Goal: Information Seeking & Learning: Learn about a topic

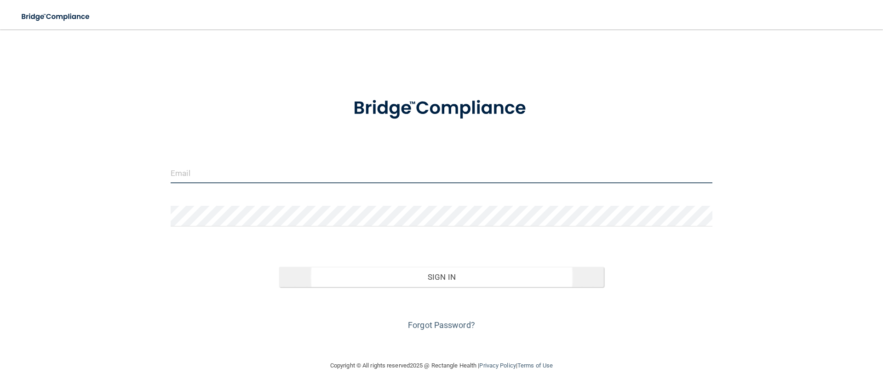
type input "[EMAIL_ADDRESS][DOMAIN_NAME]"
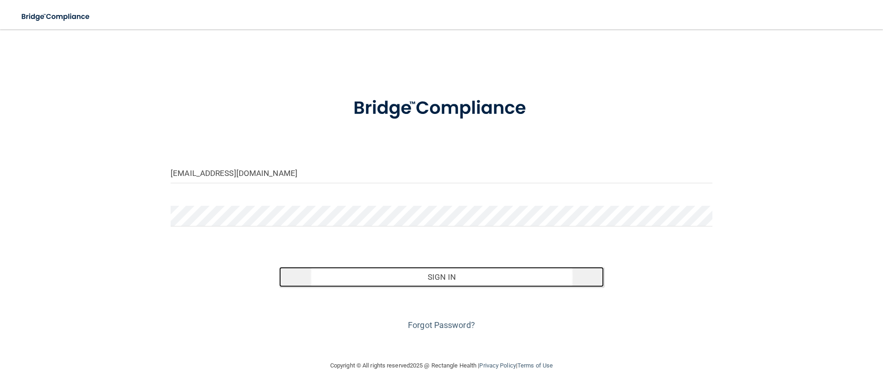
click at [435, 278] on button "Sign In" at bounding box center [441, 277] width 325 height 20
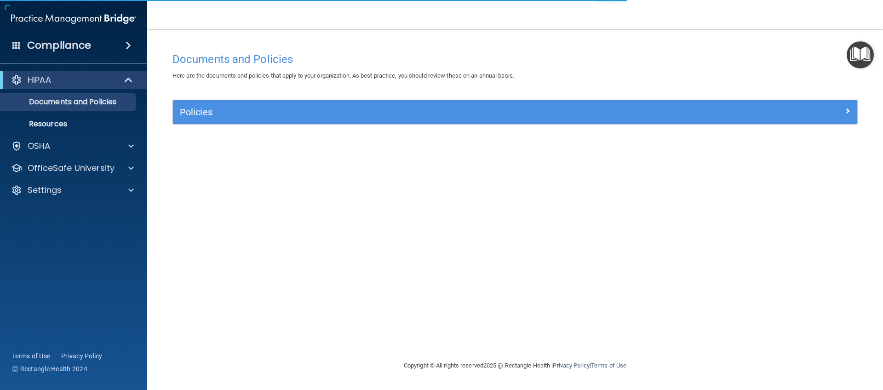
click at [47, 47] on h4 "Compliance" at bounding box center [59, 45] width 64 height 13
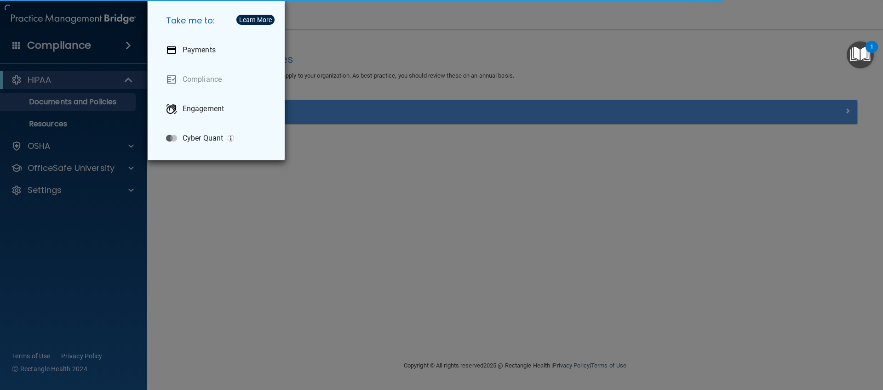
click at [430, 145] on div "Take me to: Payments Compliance Engagement Cyber Quant" at bounding box center [441, 195] width 883 height 390
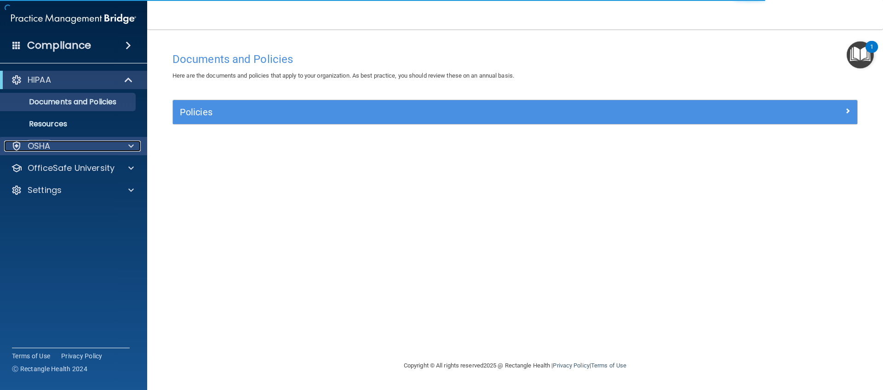
click at [34, 144] on p "OSHA" at bounding box center [39, 146] width 23 height 11
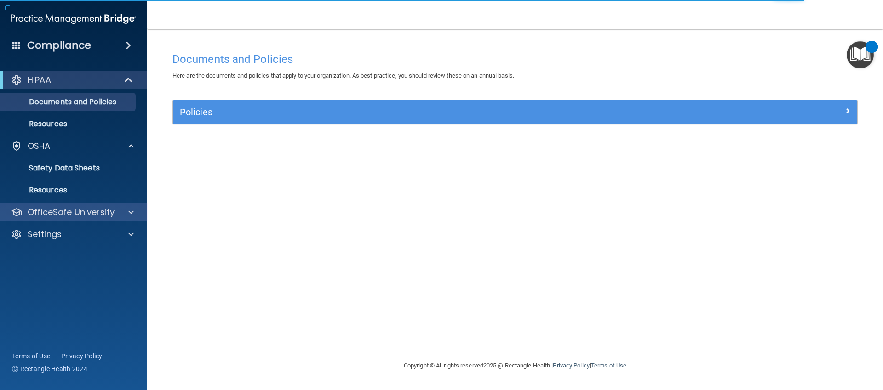
click at [65, 204] on div "OfficeSafe University" at bounding box center [74, 212] width 148 height 18
click at [70, 219] on div "OfficeSafe University" at bounding box center [74, 212] width 148 height 18
click at [70, 216] on p "OfficeSafe University" at bounding box center [71, 212] width 87 height 11
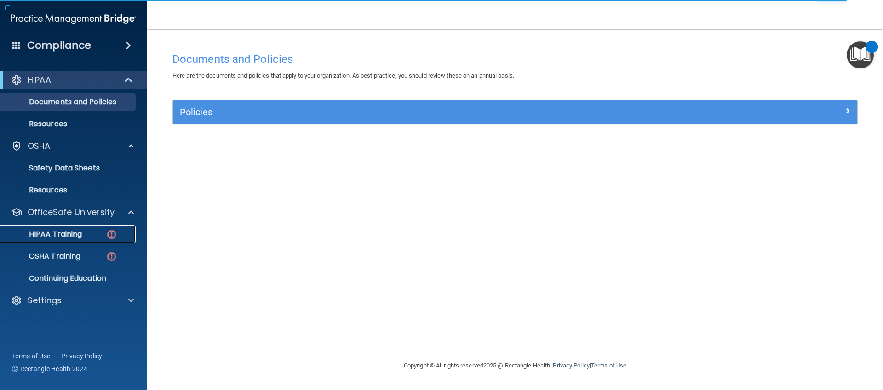
click at [74, 230] on p "HIPAA Training" at bounding box center [44, 234] width 76 height 9
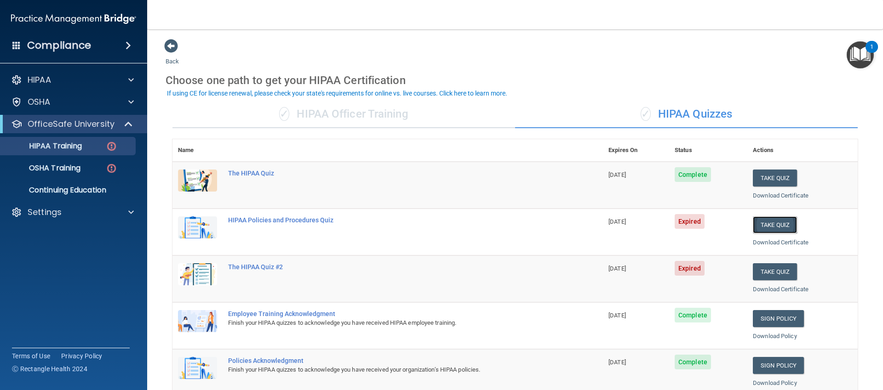
click at [779, 224] on button "Take Quiz" at bounding box center [775, 225] width 44 height 17
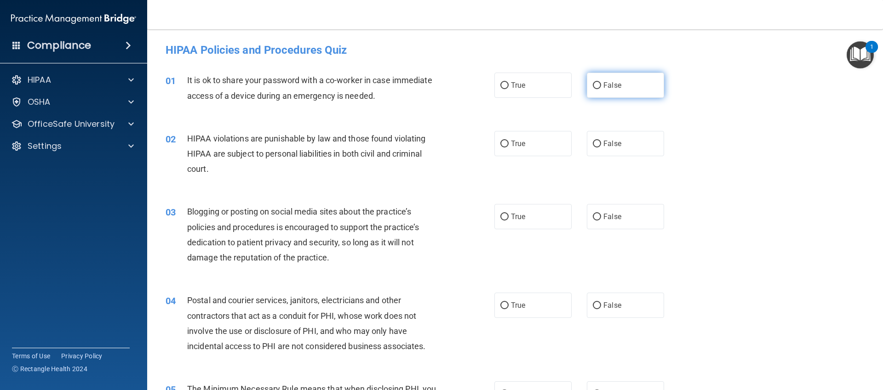
click at [587, 85] on label "False" at bounding box center [625, 85] width 77 height 25
click at [593, 85] on input "False" at bounding box center [597, 85] width 8 height 7
radio input "true"
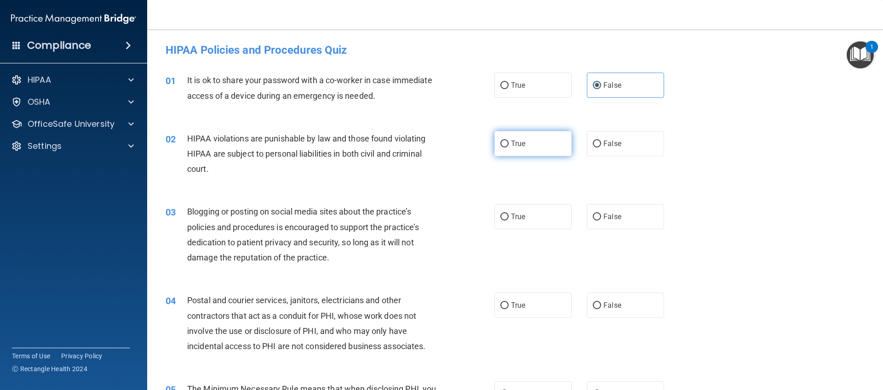
click at [532, 143] on label "True" at bounding box center [532, 143] width 77 height 25
click at [509, 143] on input "True" at bounding box center [504, 144] width 8 height 7
radio input "true"
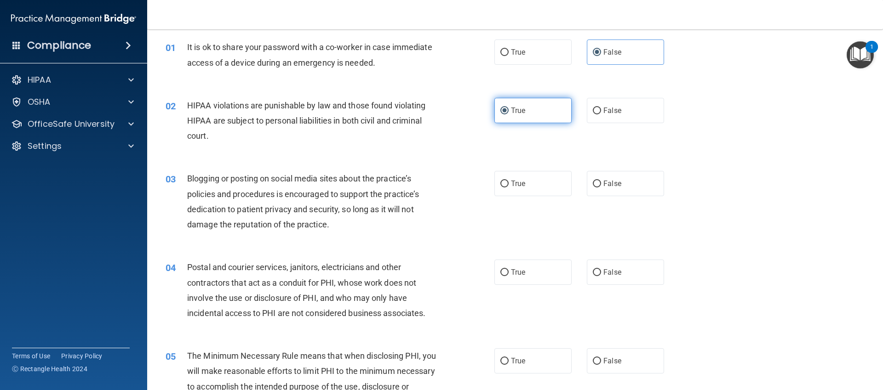
scroll to position [34, 0]
click at [587, 180] on label "False" at bounding box center [625, 182] width 77 height 25
click at [593, 180] on input "False" at bounding box center [597, 183] width 8 height 7
radio input "true"
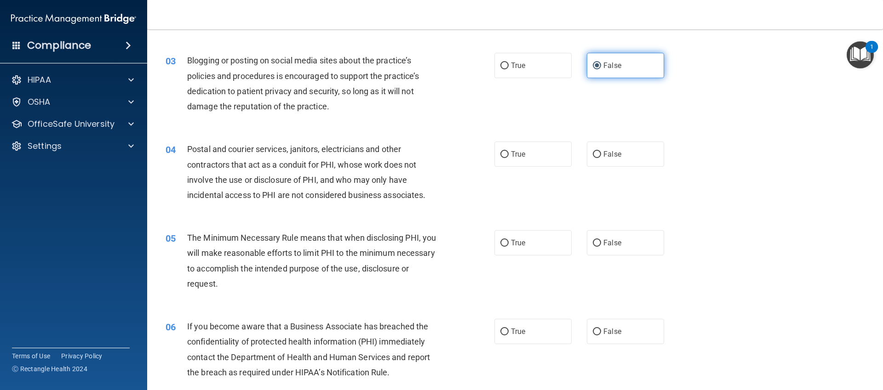
scroll to position [157, 0]
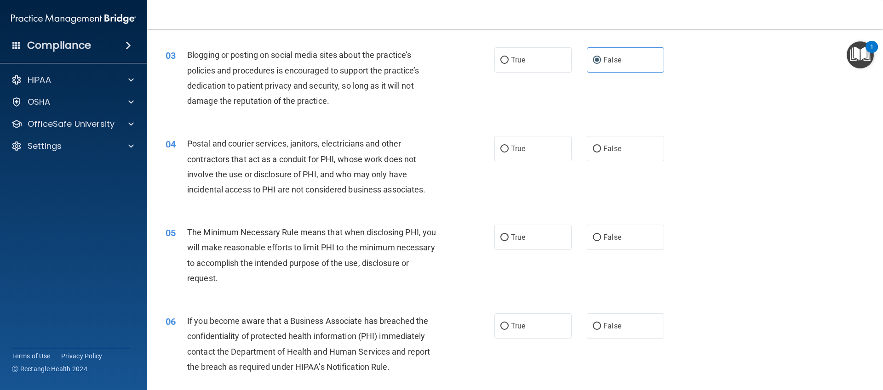
click at [312, 153] on div "Postal and courier services, janitors, electricians and other contractors that …" at bounding box center [315, 166] width 257 height 61
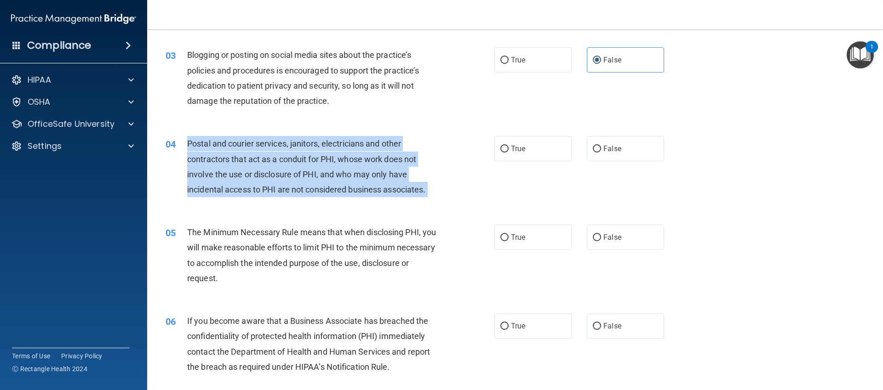
click at [312, 153] on div "Postal and courier services, janitors, electricians and other contractors that …" at bounding box center [315, 166] width 257 height 61
copy ng-form "Postal and courier services, janitors, electricians and other contractors that …"
click at [503, 151] on input "True" at bounding box center [504, 149] width 8 height 7
radio input "true"
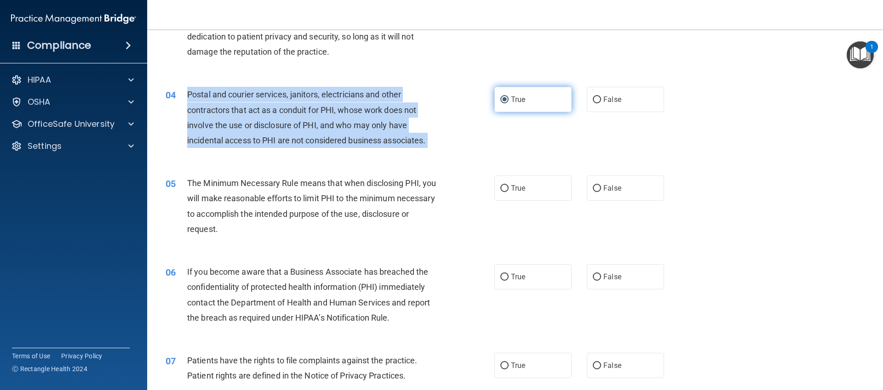
scroll to position [206, 0]
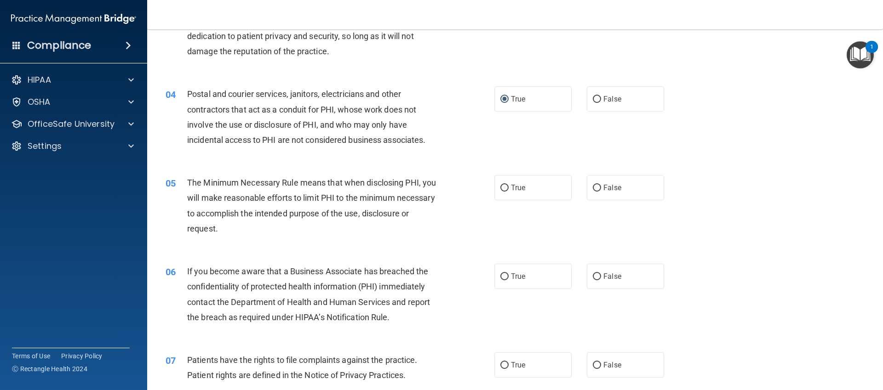
click at [739, 257] on div "06 If you become aware that a Business Associate has breached the confidentiali…" at bounding box center [515, 296] width 713 height 89
click at [327, 222] on div "The Minimum Necessary Rule means that when disclosing PHI, you will make reason…" at bounding box center [315, 205] width 257 height 61
click at [329, 214] on span "The Minimum Necessary Rule means that when disclosing PHI, you will make reason…" at bounding box center [311, 206] width 249 height 56
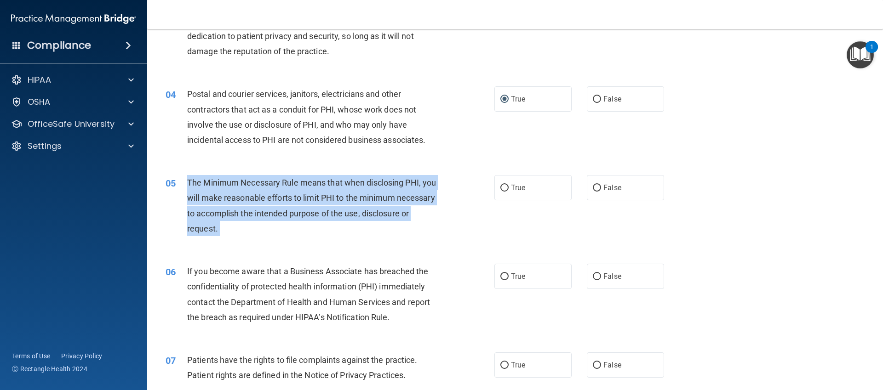
click at [329, 214] on span "The Minimum Necessary Rule means that when disclosing PHI, you will make reason…" at bounding box center [311, 206] width 249 height 56
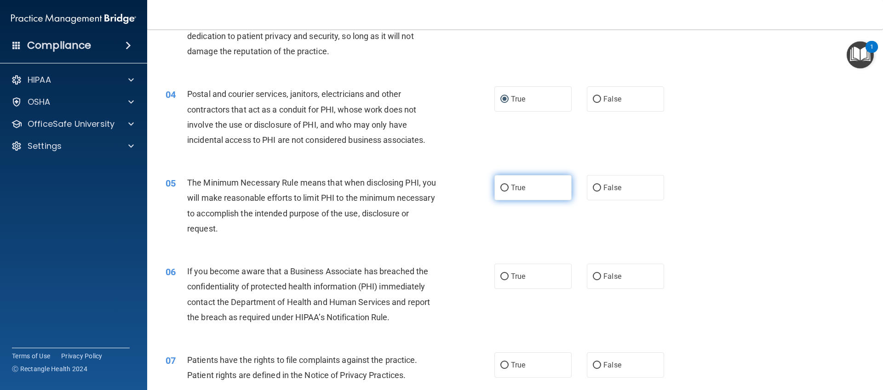
click at [538, 194] on label "True" at bounding box center [532, 187] width 77 height 25
click at [509, 192] on input "True" at bounding box center [504, 188] width 8 height 7
radio input "true"
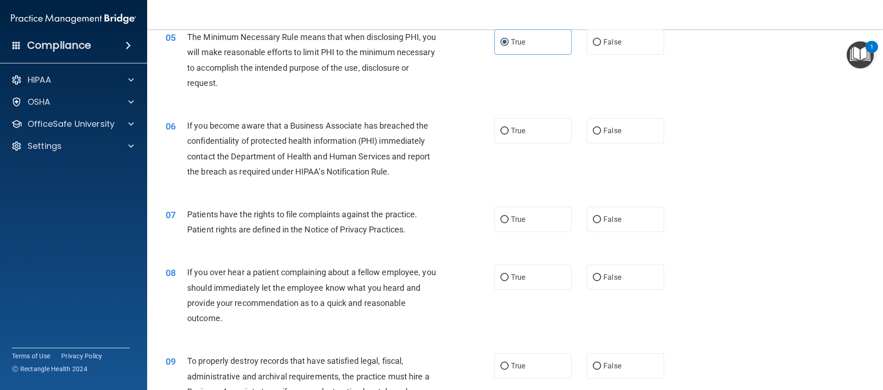
scroll to position [361, 0]
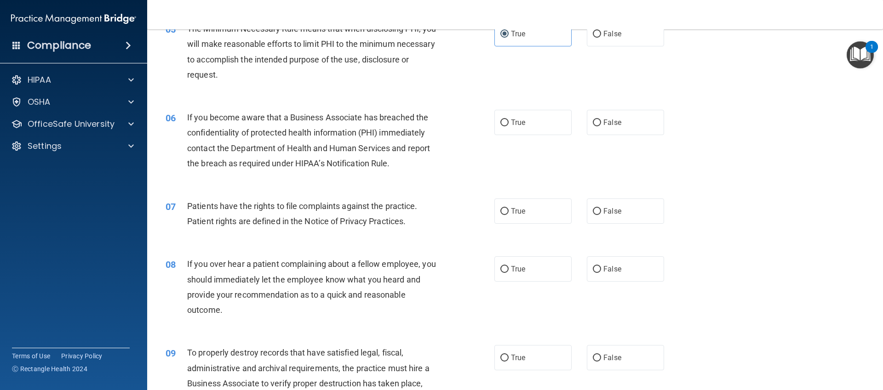
click at [396, 125] on div "If you become aware that a Business Associate has breached the confidentiality …" at bounding box center [315, 140] width 257 height 61
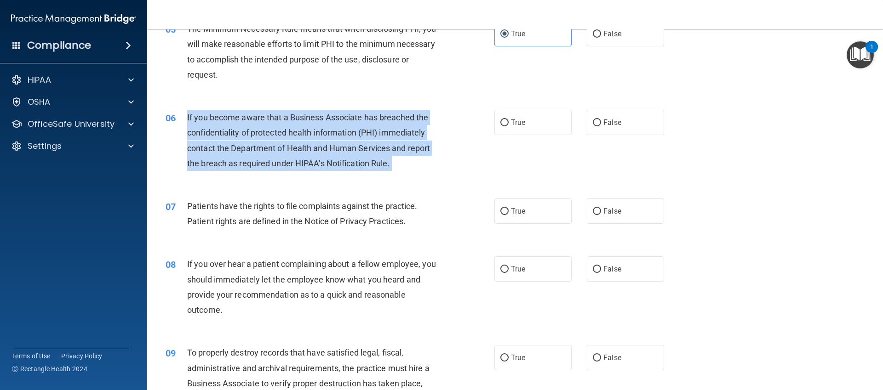
click at [396, 125] on div "If you become aware that a Business Associate has breached the confidentiality …" at bounding box center [315, 140] width 257 height 61
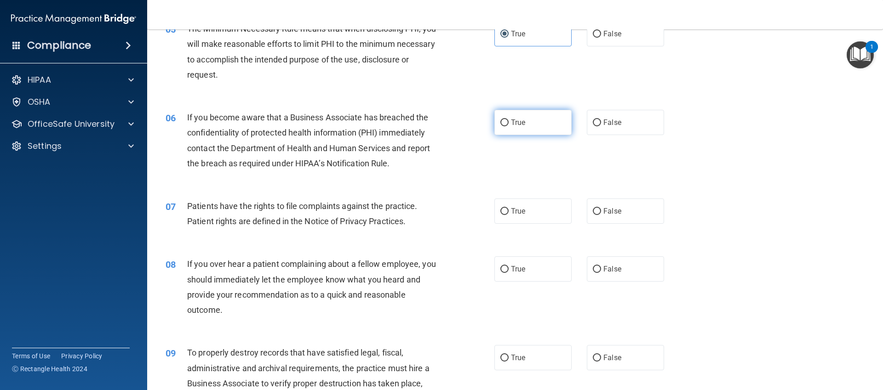
click at [500, 128] on label "True" at bounding box center [532, 122] width 77 height 25
click at [500, 126] on input "True" at bounding box center [504, 123] width 8 height 7
radio input "true"
click at [521, 220] on label "True" at bounding box center [532, 211] width 77 height 25
click at [509, 215] on input "True" at bounding box center [504, 211] width 8 height 7
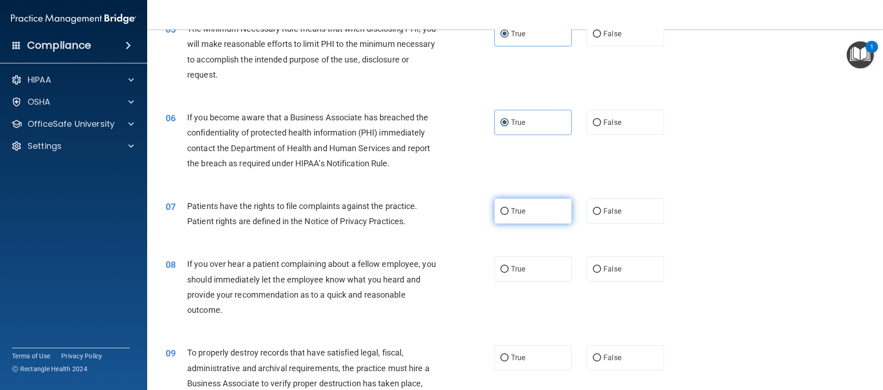
radio input "true"
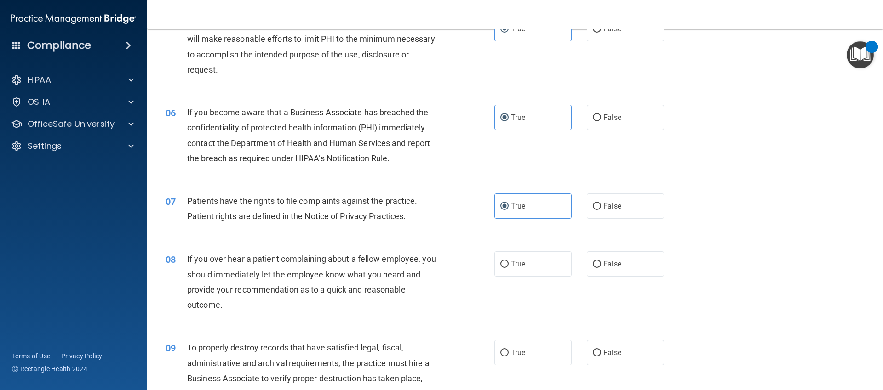
scroll to position [418, 0]
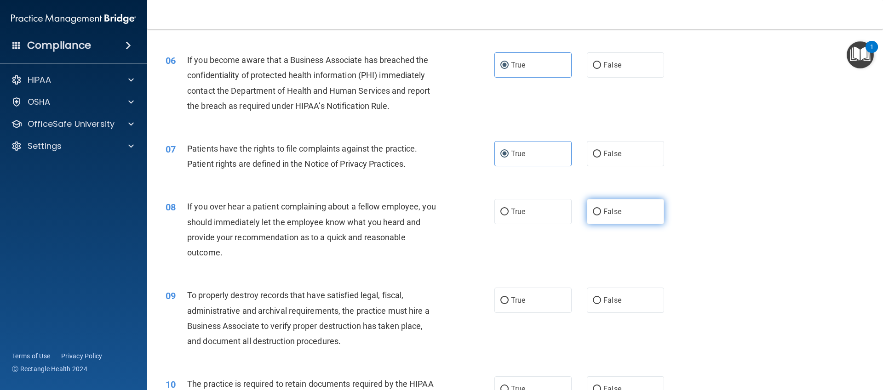
click at [603, 218] on label "False" at bounding box center [625, 211] width 77 height 25
click at [601, 216] on input "False" at bounding box center [597, 212] width 8 height 7
radio input "true"
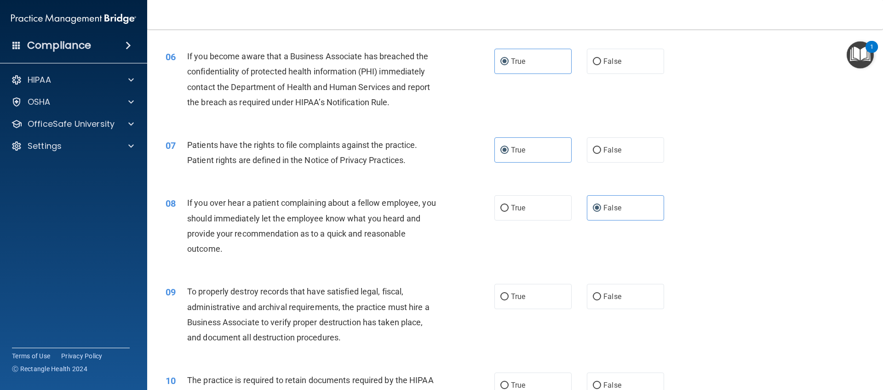
click at [327, 248] on div "If you over hear a patient complaining about a fellow employee, you should imme…" at bounding box center [315, 225] width 257 height 61
click at [328, 233] on span "If you over hear a patient complaining about a fellow employee, you should imme…" at bounding box center [311, 226] width 249 height 56
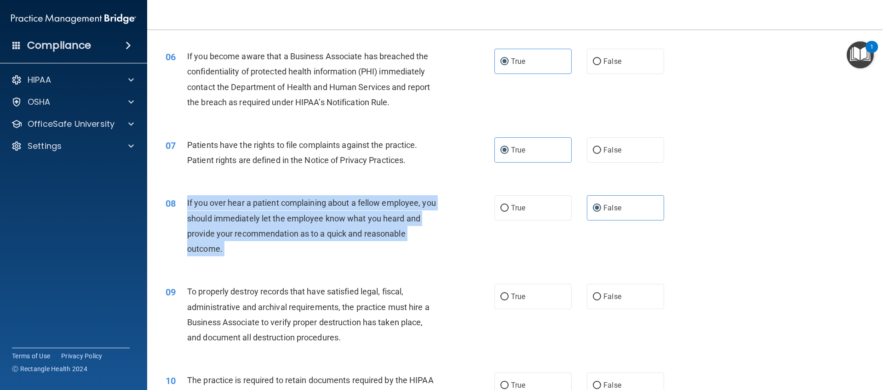
click at [328, 233] on span "If you over hear a patient complaining about a fellow employee, you should imme…" at bounding box center [311, 226] width 249 height 56
copy ng-form "If you over hear a patient complaining about a fellow employee, you should imme…"
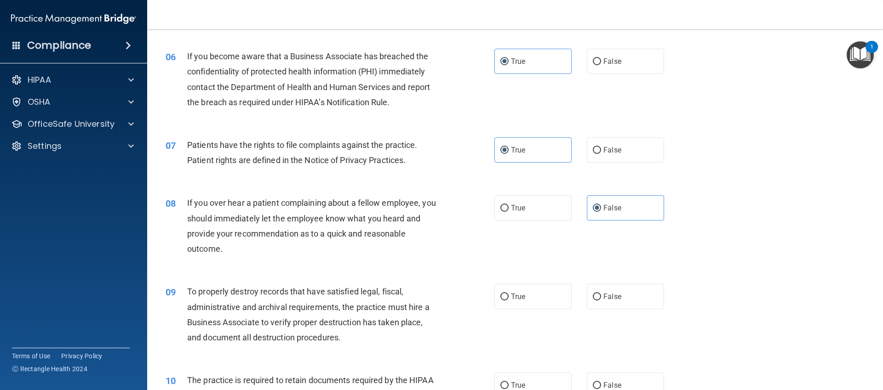
click at [275, 297] on span "To properly destroy records that have satisfied legal, fiscal, administrative a…" at bounding box center [308, 315] width 242 height 56
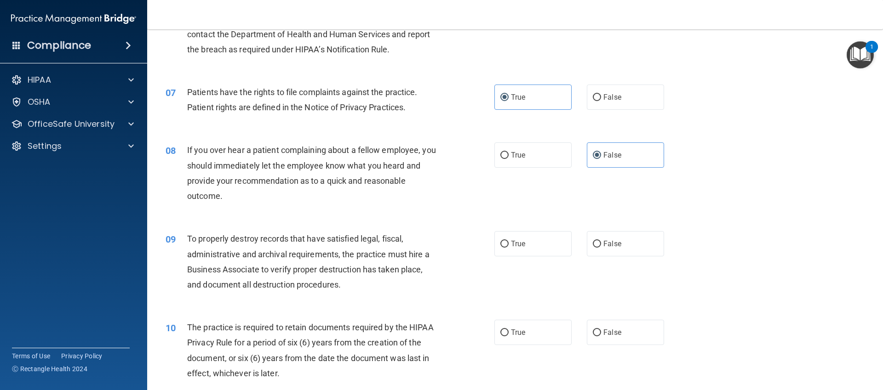
scroll to position [476, 0]
click at [372, 269] on span "To properly destroy records that have satisfied legal, fiscal, administrative a…" at bounding box center [308, 261] width 242 height 56
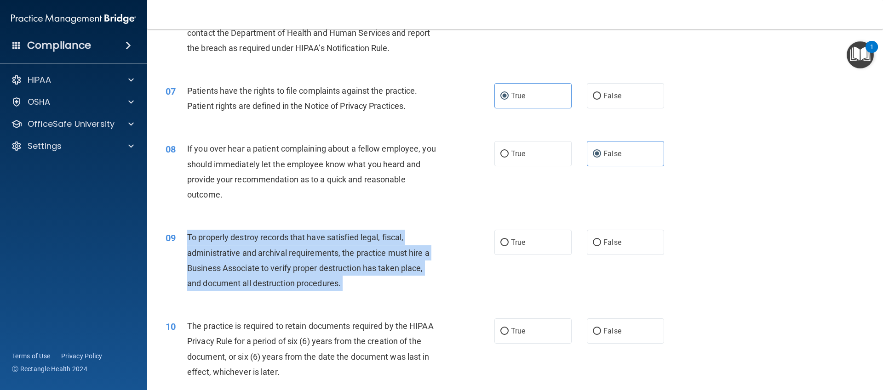
click at [372, 269] on span "To properly destroy records that have satisfied legal, fiscal, administrative a…" at bounding box center [308, 261] width 242 height 56
copy ng-form "To properly destroy records that have satisfied legal, fiscal, administrative a…"
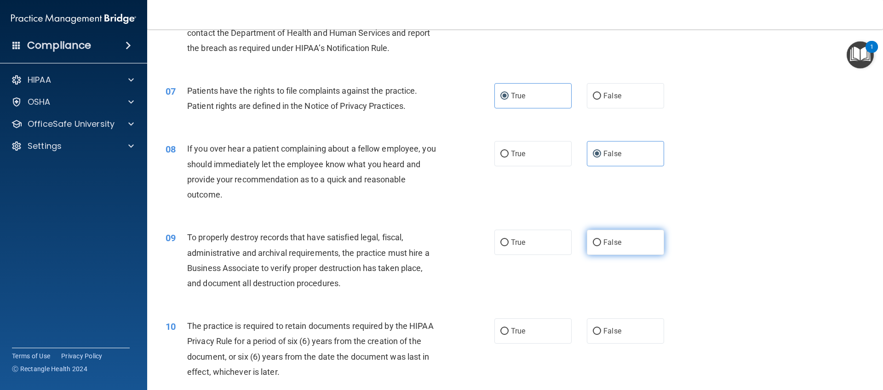
click at [642, 247] on label "False" at bounding box center [625, 242] width 77 height 25
click at [601, 246] on input "False" at bounding box center [597, 243] width 8 height 7
radio input "true"
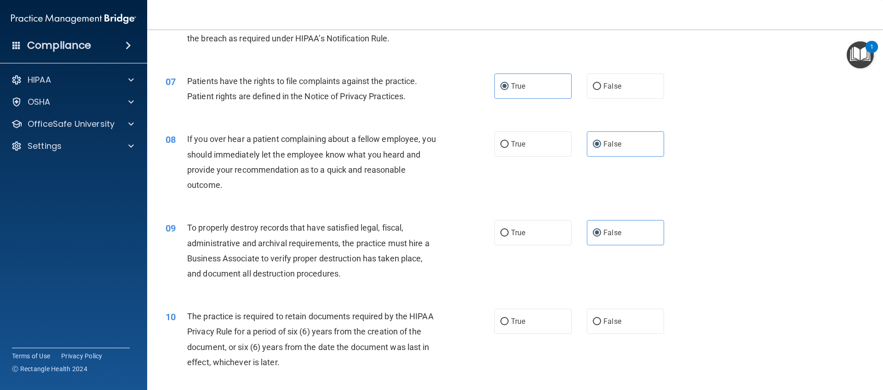
click at [405, 330] on span "The practice is required to retain documents required by the HIPAA Privacy Rule…" at bounding box center [310, 340] width 246 height 56
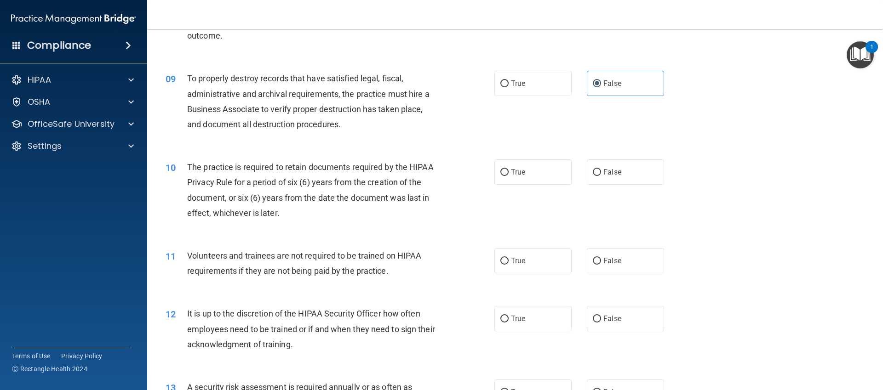
scroll to position [672, 0]
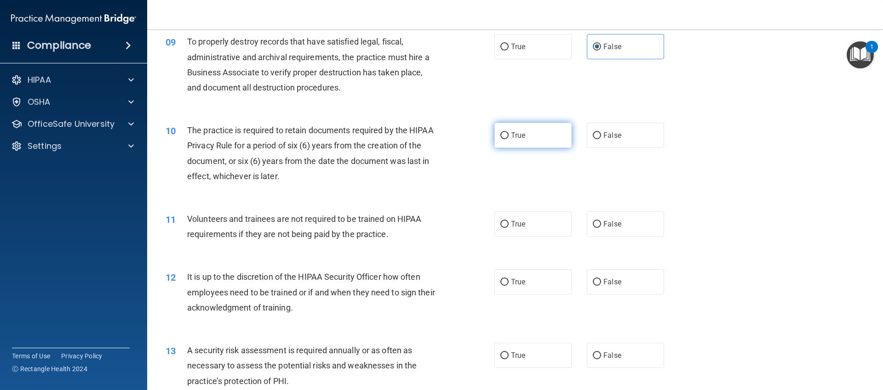
click at [520, 143] on label "True" at bounding box center [532, 135] width 77 height 25
click at [509, 139] on input "True" at bounding box center [504, 135] width 8 height 7
radio input "true"
click at [643, 217] on label "False" at bounding box center [625, 224] width 77 height 25
click at [601, 221] on input "False" at bounding box center [597, 224] width 8 height 7
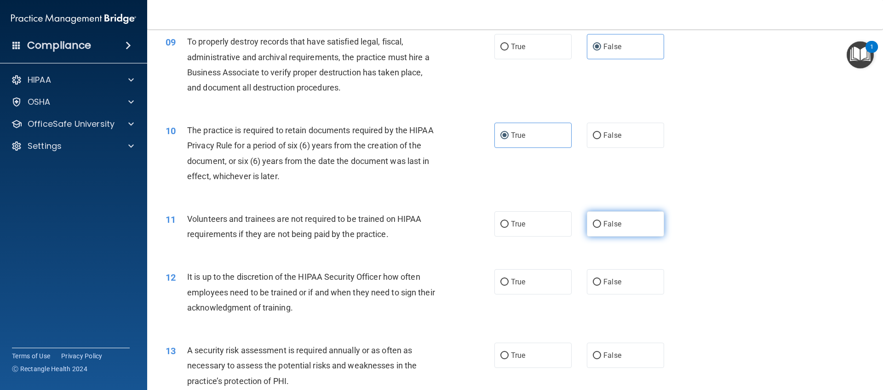
radio input "true"
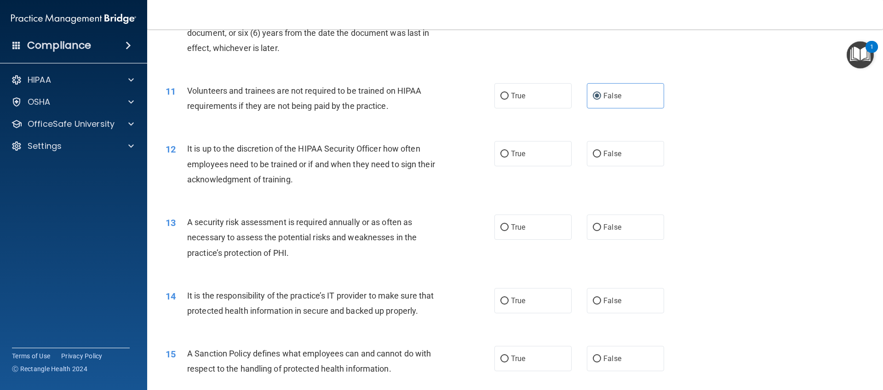
scroll to position [805, 0]
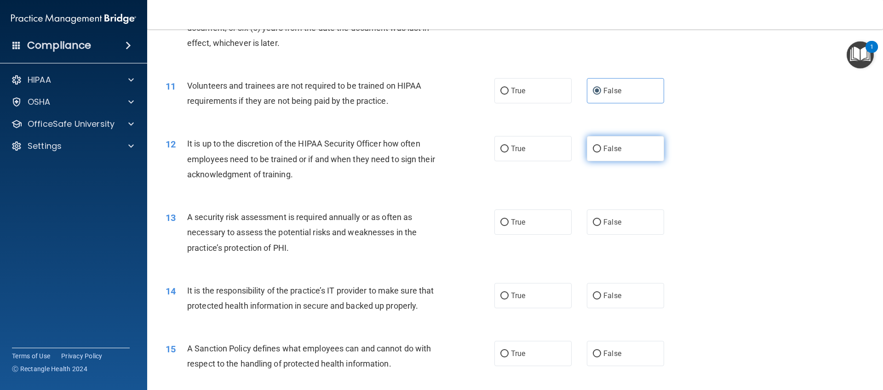
click at [651, 155] on label "False" at bounding box center [625, 148] width 77 height 25
click at [601, 153] on input "False" at bounding box center [597, 149] width 8 height 7
radio input "true"
click at [539, 222] on label "True" at bounding box center [532, 222] width 77 height 25
click at [509, 222] on input "True" at bounding box center [504, 222] width 8 height 7
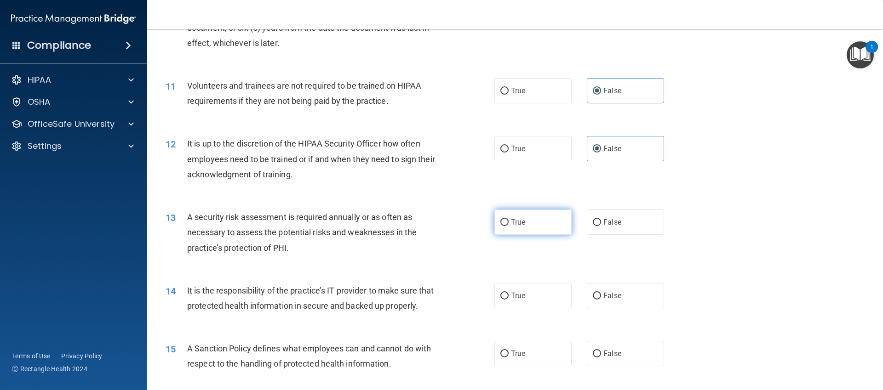
radio input "true"
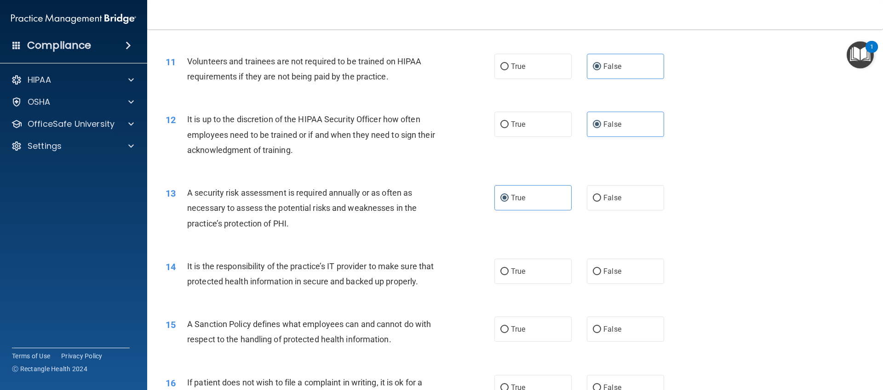
scroll to position [845, 0]
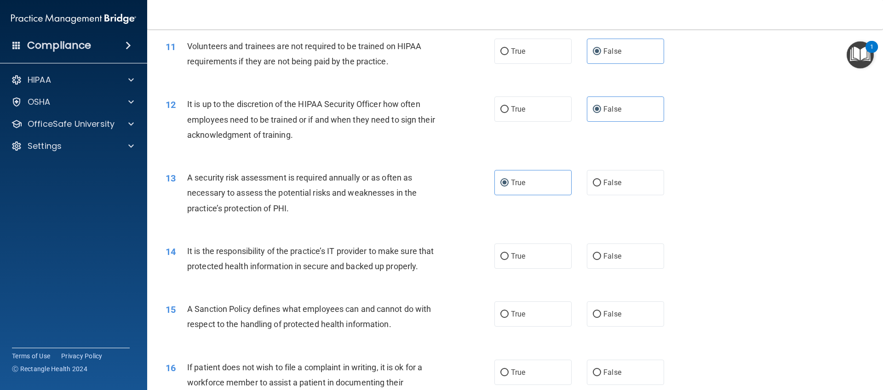
click at [260, 204] on span "A security risk assessment is required annually or as often as necessary to ass…" at bounding box center [301, 193] width 229 height 40
click at [259, 201] on div "A security risk assessment is required annually or as often as necessary to ass…" at bounding box center [315, 193] width 257 height 46
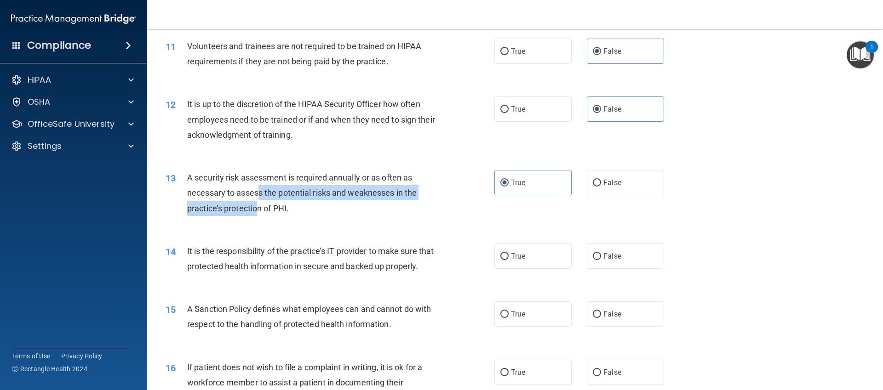
click at [259, 199] on div "A security risk assessment is required annually or as often as necessary to ass…" at bounding box center [315, 193] width 257 height 46
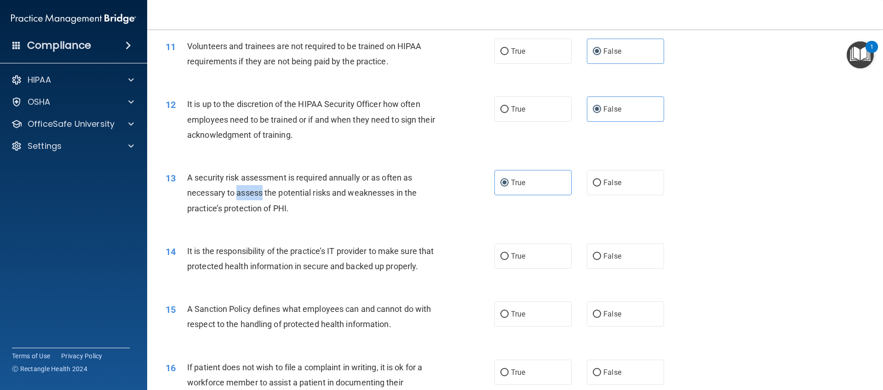
click at [259, 200] on div "A security risk assessment is required annually or as often as necessary to ass…" at bounding box center [315, 193] width 257 height 46
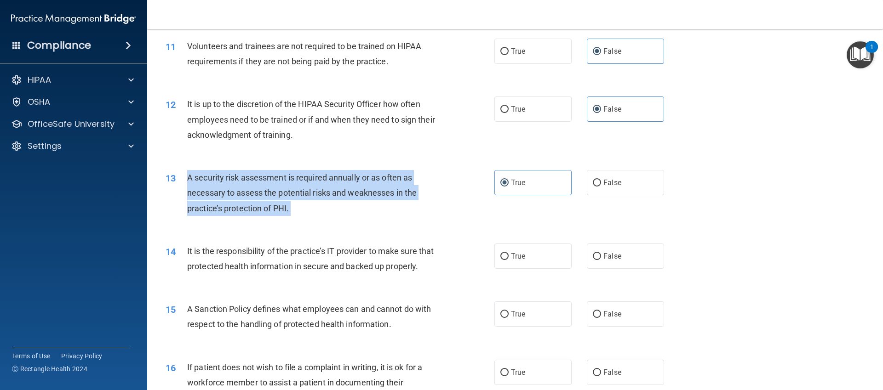
click at [259, 200] on div "A security risk assessment is required annually or as often as necessary to ass…" at bounding box center [315, 193] width 257 height 46
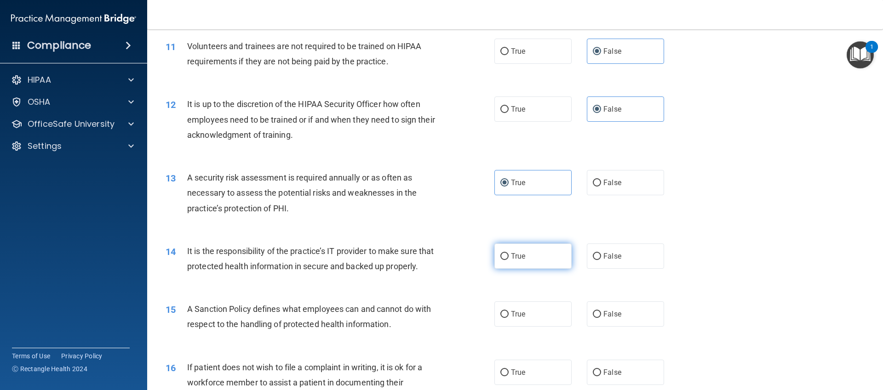
click at [532, 260] on label "True" at bounding box center [532, 256] width 77 height 25
click at [509, 260] on input "True" at bounding box center [504, 256] width 8 height 7
radio input "true"
click at [372, 271] on span "It is the responsibility of the practice’s IT provider to make sure that protec…" at bounding box center [310, 258] width 246 height 25
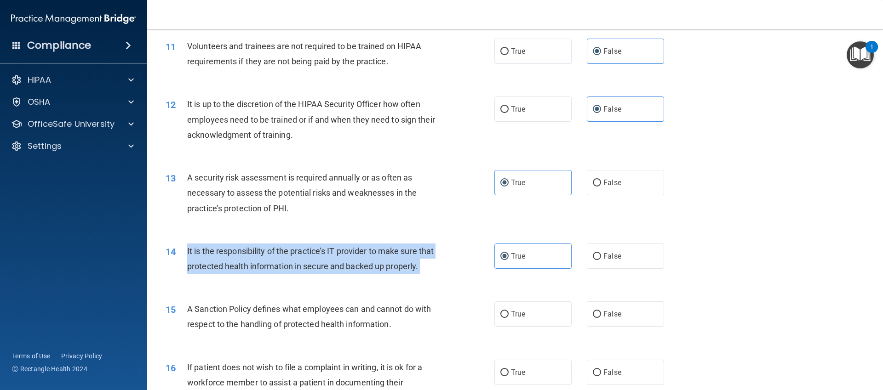
click at [372, 271] on span "It is the responsibility of the practice’s IT provider to make sure that protec…" at bounding box center [310, 258] width 246 height 25
copy ng-form "It is the responsibility of the practice’s IT provider to make sure that protec…"
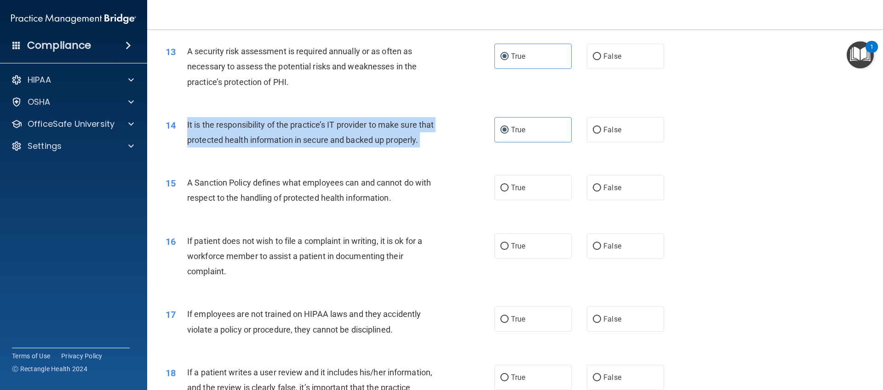
scroll to position [974, 0]
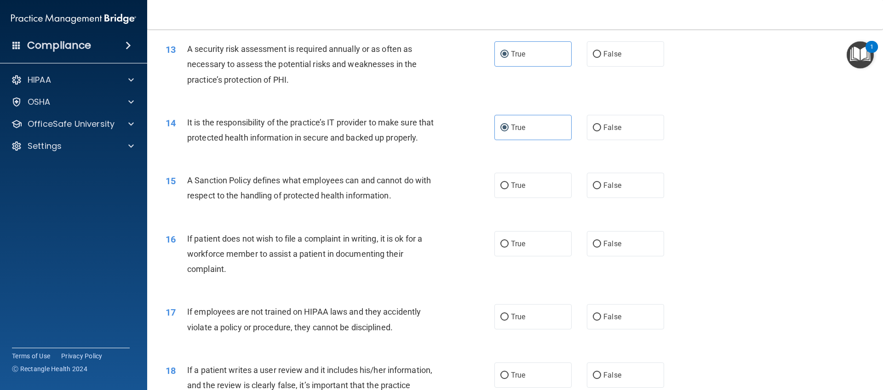
click at [261, 199] on span "A Sanction Policy defines what employees can and cannot do with respect to the …" at bounding box center [309, 188] width 244 height 25
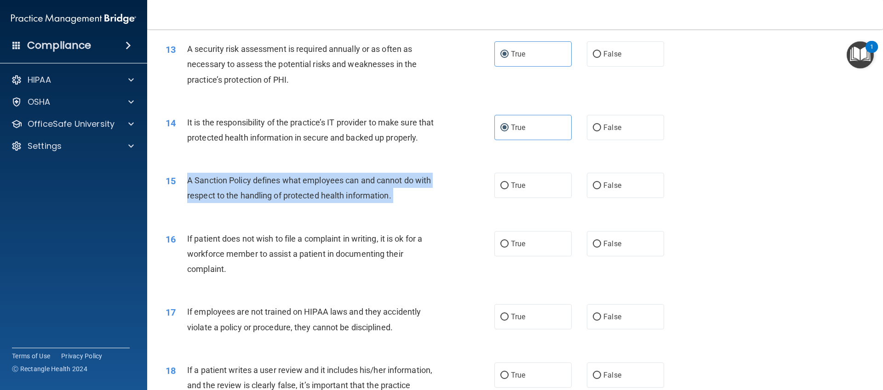
click at [261, 199] on span "A Sanction Policy defines what employees can and cannot do with respect to the …" at bounding box center [309, 188] width 244 height 25
copy ng-form "A Sanction Policy defines what employees can and cannot do with respect to the …"
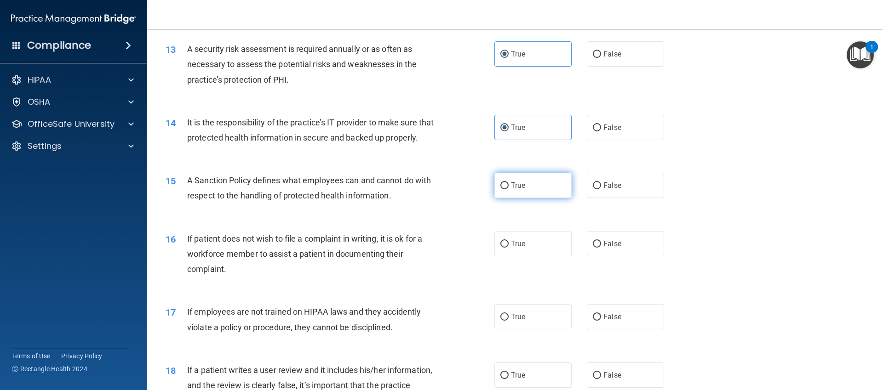
click at [548, 195] on label "True" at bounding box center [532, 185] width 77 height 25
click at [509, 189] on input "True" at bounding box center [504, 186] width 8 height 7
radio input "true"
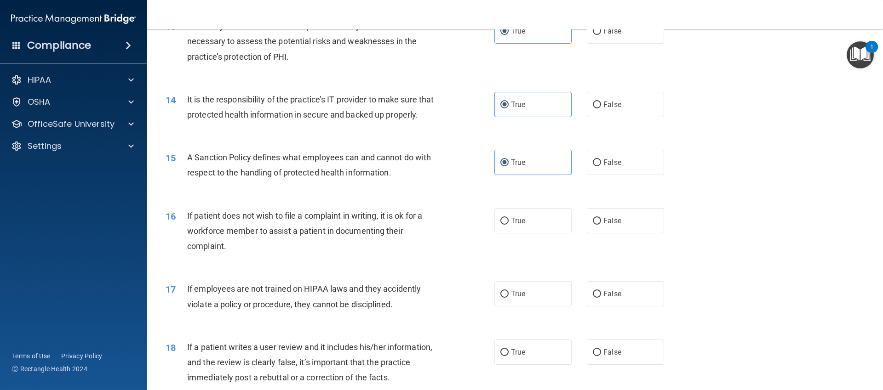
scroll to position [997, 0]
click at [604, 225] on span "False" at bounding box center [612, 220] width 18 height 9
click at [601, 224] on input "False" at bounding box center [597, 221] width 8 height 7
radio input "true"
click at [355, 242] on span "If patient does not wish to file a complaint in writing, it is ok for a workfor…" at bounding box center [304, 231] width 235 height 40
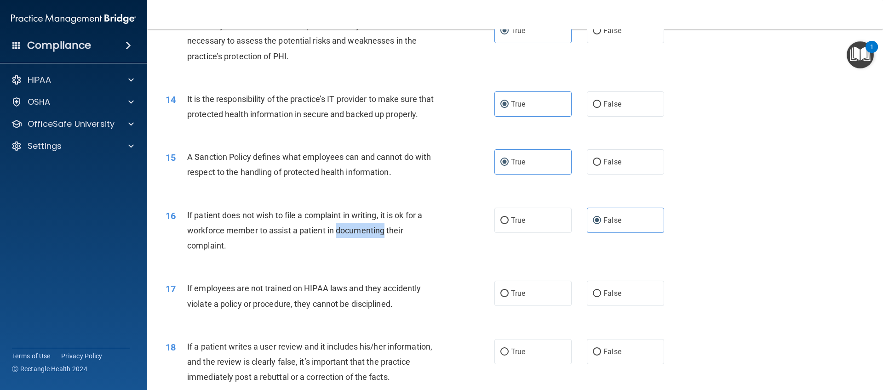
click at [355, 242] on span "If patient does not wish to file a complaint in writing, it is ok for a workfor…" at bounding box center [304, 231] width 235 height 40
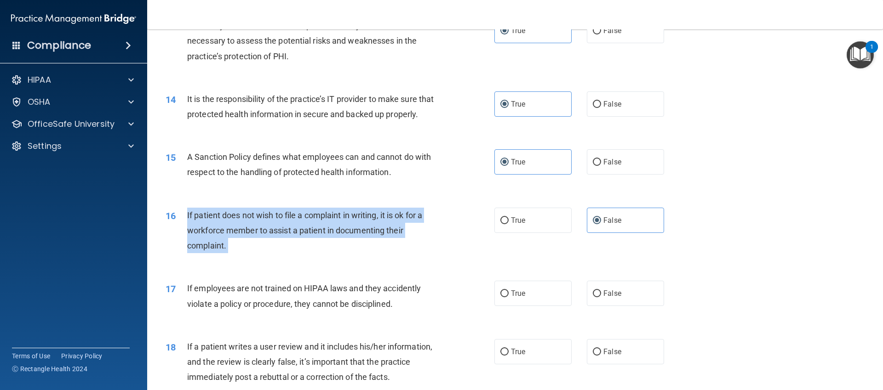
click at [355, 242] on span "If patient does not wish to file a complaint in writing, it is ok for a workfor…" at bounding box center [304, 231] width 235 height 40
copy ng-form "If patient does not wish to file a complaint in writing, it is ok for a workfor…"
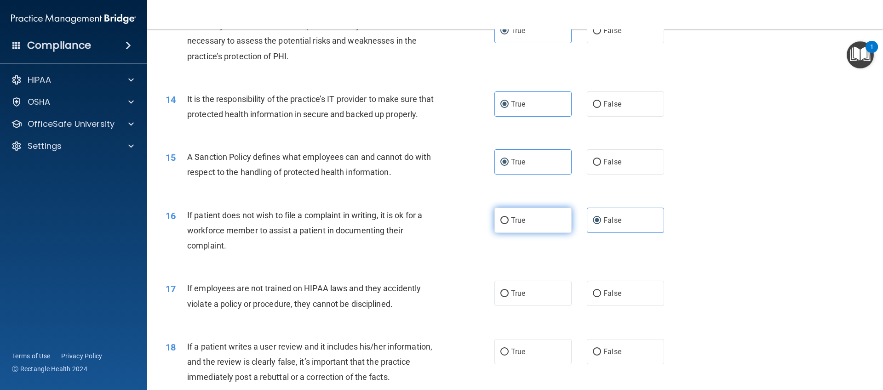
click at [528, 229] on label "True" at bounding box center [532, 220] width 77 height 25
click at [509, 224] on input "True" at bounding box center [504, 221] width 8 height 7
radio input "true"
radio input "false"
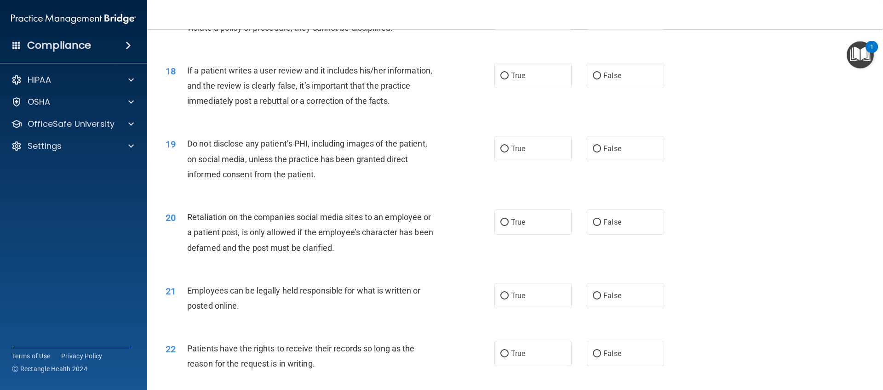
scroll to position [1079, 0]
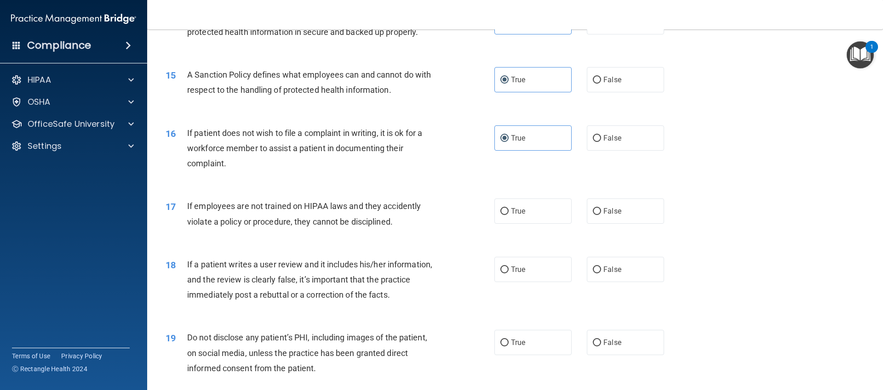
click at [326, 226] on span "If employees are not trained on HIPAA laws and they accidently violate a policy…" at bounding box center [304, 213] width 234 height 25
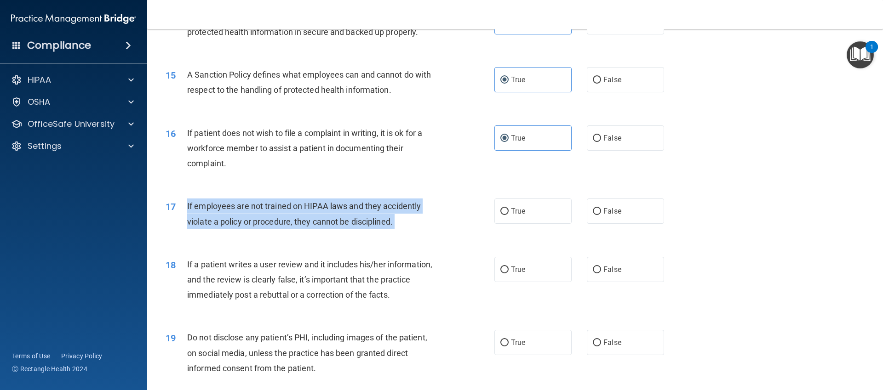
click at [326, 226] on span "If employees are not trained on HIPAA laws and they accidently violate a policy…" at bounding box center [304, 213] width 234 height 25
copy ng-form "If employees are not trained on HIPAA laws and they accidently violate a policy…"
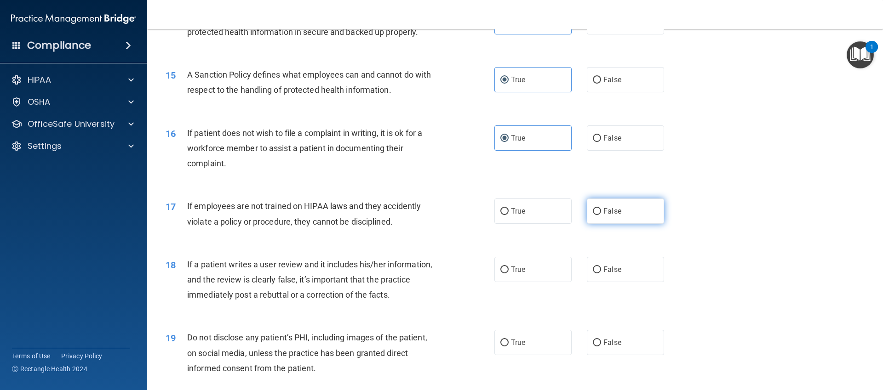
click at [617, 218] on label "False" at bounding box center [625, 211] width 77 height 25
click at [601, 215] on input "False" at bounding box center [597, 211] width 8 height 7
radio input "true"
click at [293, 274] on div "If a patient writes a user review and it includes his/her information, and the …" at bounding box center [315, 280] width 257 height 46
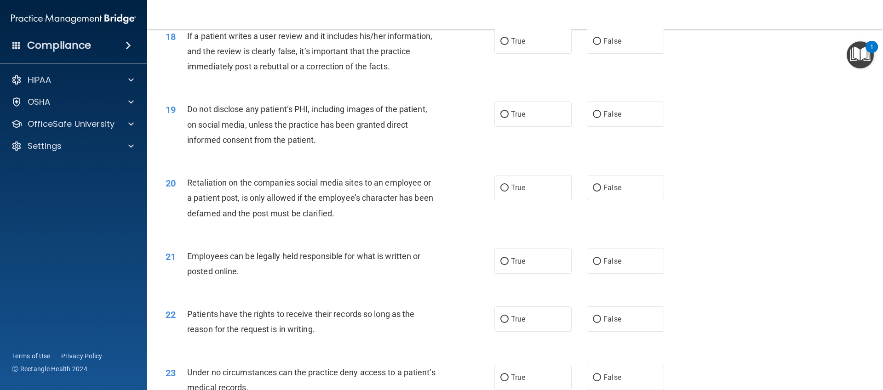
scroll to position [1306, 0]
click at [229, 73] on span "If a patient writes a user review and it includes his/her information, and the …" at bounding box center [309, 53] width 245 height 40
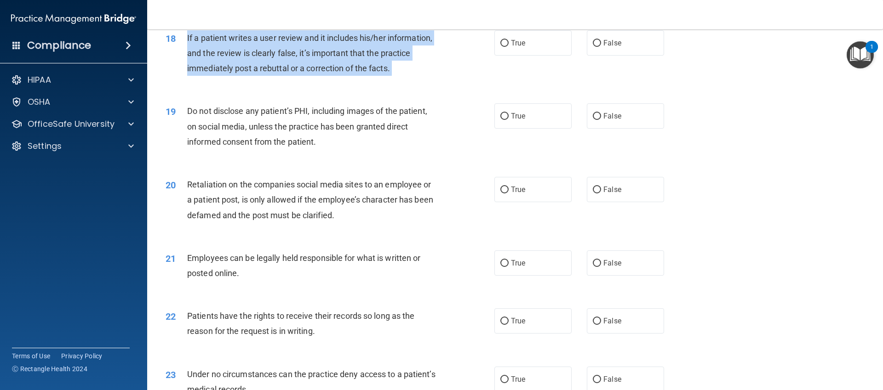
click at [229, 73] on span "If a patient writes a user review and it includes his/her information, and the …" at bounding box center [309, 53] width 245 height 40
copy ng-form "If a patient writes a user review and it includes his/her information, and the …"
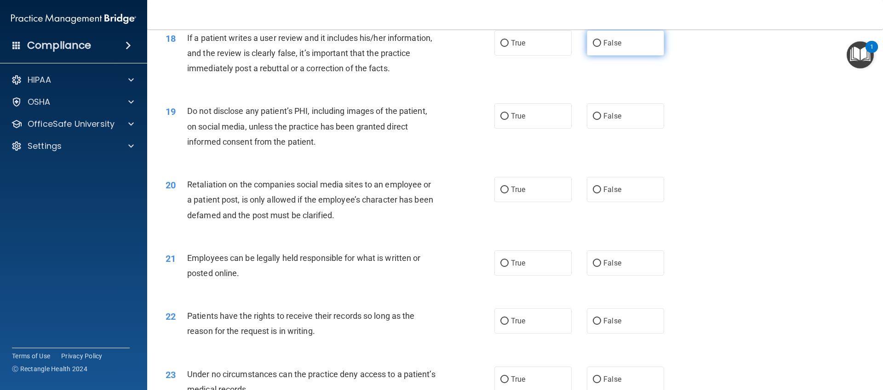
click at [603, 47] on span "False" at bounding box center [612, 43] width 18 height 9
click at [601, 47] on input "False" at bounding box center [597, 43] width 8 height 7
radio input "true"
click at [521, 120] on span "True" at bounding box center [518, 116] width 14 height 9
click at [509, 120] on input "True" at bounding box center [504, 116] width 8 height 7
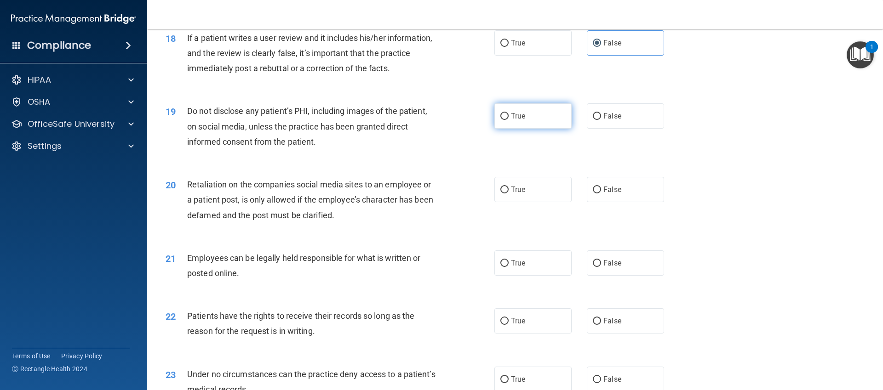
radio input "true"
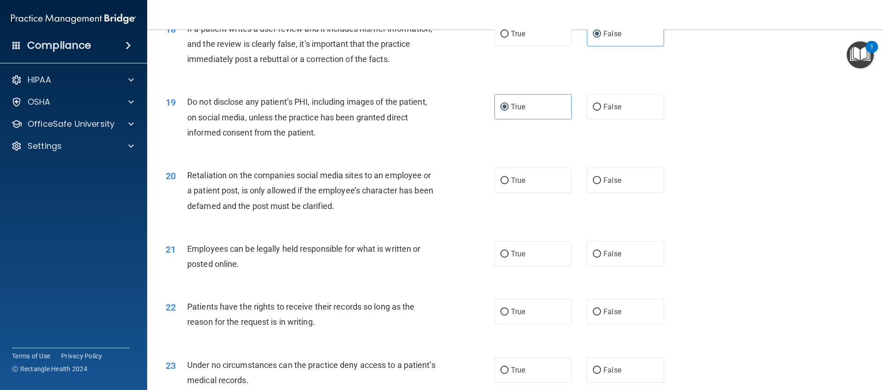
scroll to position [1316, 0]
click at [617, 193] on label "False" at bounding box center [625, 179] width 77 height 25
click at [601, 184] on input "False" at bounding box center [597, 180] width 8 height 7
radio input "true"
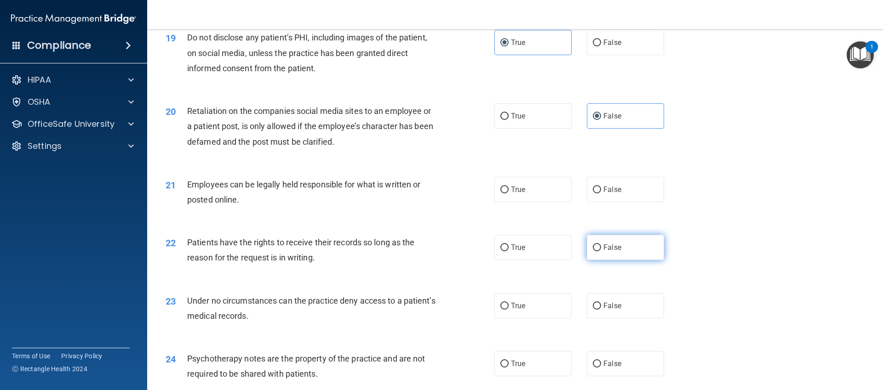
scroll to position [1381, 0]
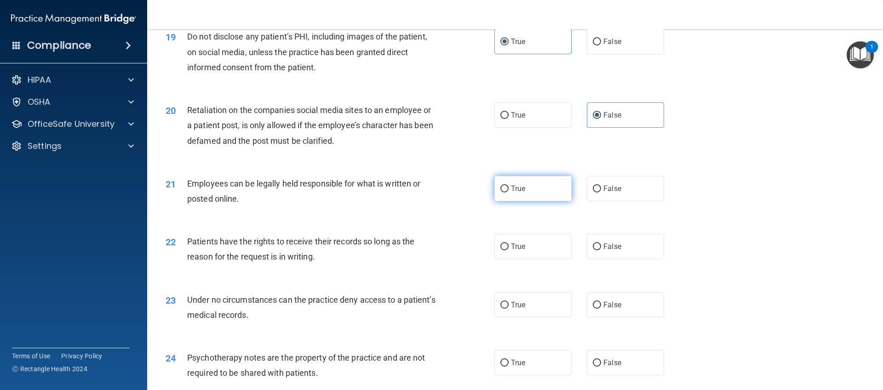
click at [565, 201] on label "True" at bounding box center [532, 188] width 77 height 25
click at [509, 193] on input "True" at bounding box center [504, 189] width 8 height 7
radio input "true"
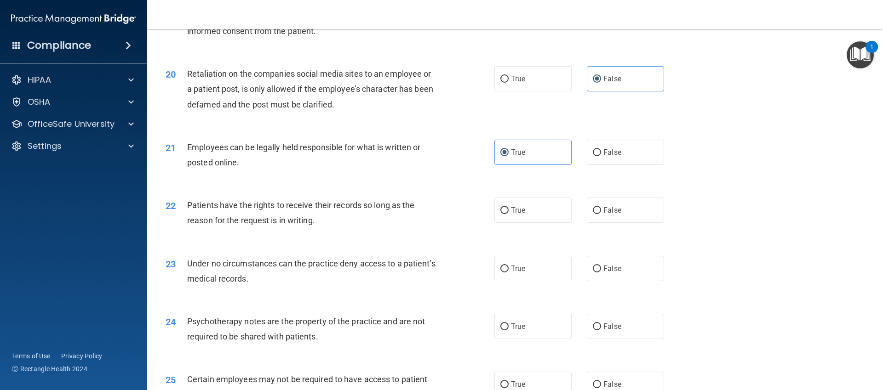
scroll to position [1419, 0]
click at [383, 222] on span "Patients have the rights to receive their records so long as the reason for the…" at bounding box center [300, 211] width 227 height 25
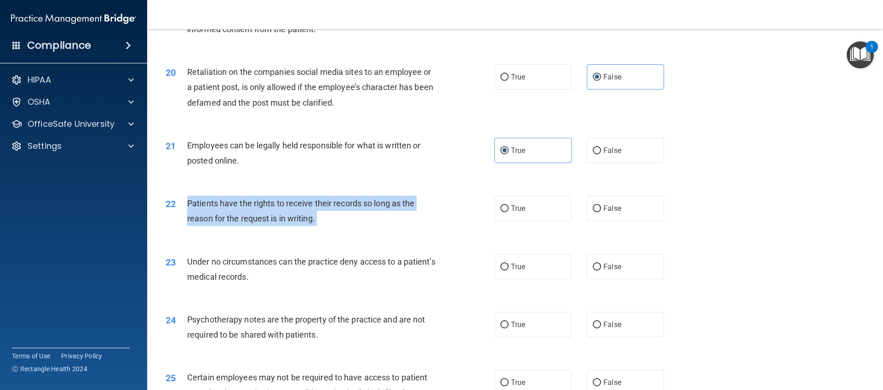
click at [383, 222] on span "Patients have the rights to receive their records so long as the reason for the…" at bounding box center [300, 211] width 227 height 25
copy ng-form "Patients have the rights to receive their records so long as the reason for the…"
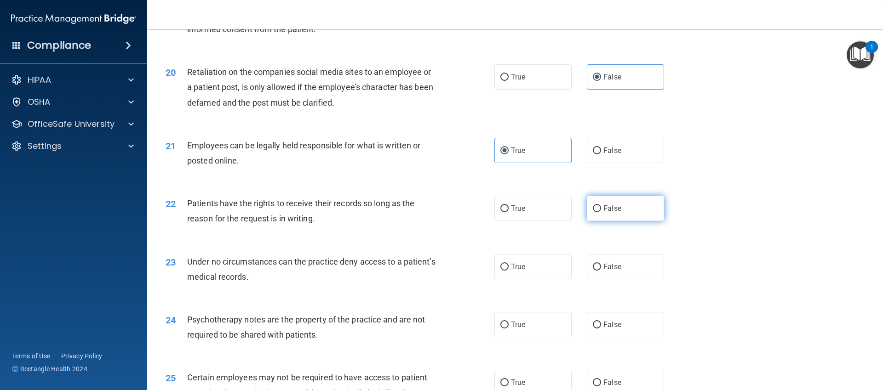
click at [636, 221] on label "False" at bounding box center [625, 208] width 77 height 25
click at [601, 212] on input "False" at bounding box center [597, 209] width 8 height 7
radio input "true"
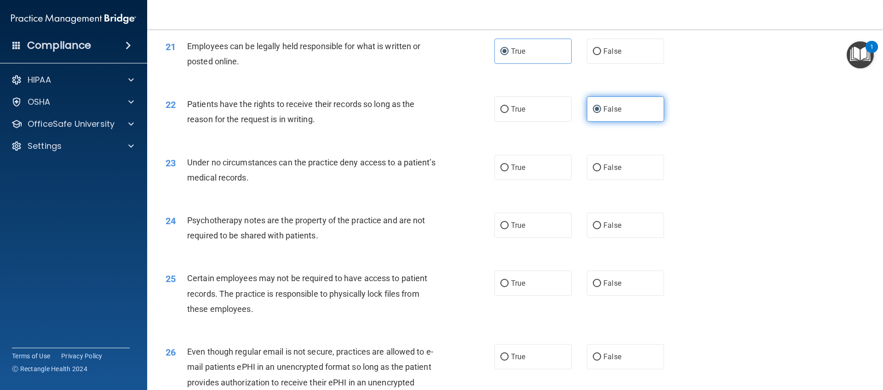
scroll to position [1520, 0]
click at [291, 168] on div "Under no circumstances can the practice deny access to a patient’s medical reco…" at bounding box center [315, 168] width 257 height 30
click at [290, 175] on span "Under no circumstances can the practice deny access to a patient’s medical reco…" at bounding box center [311, 168] width 248 height 25
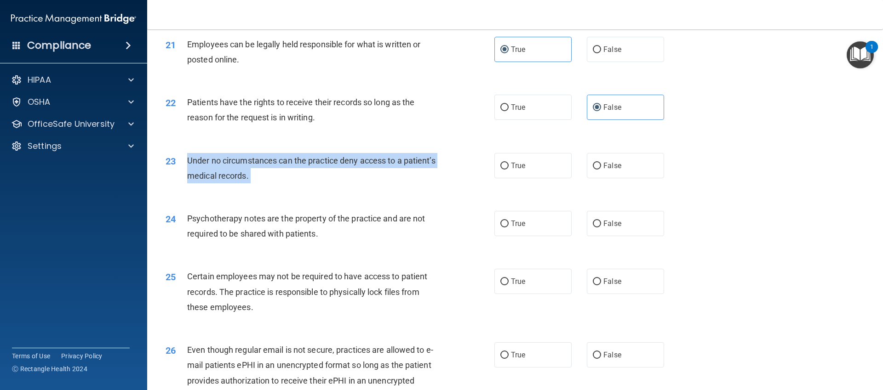
click at [290, 175] on span "Under no circumstances can the practice deny access to a patient’s medical reco…" at bounding box center [311, 168] width 248 height 25
copy ng-form "Under no circumstances can the practice deny access to a patient’s medical reco…"
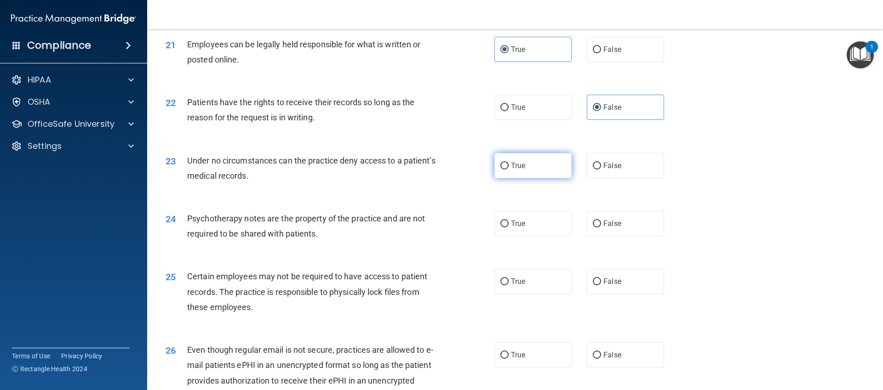
click at [533, 178] on label "True" at bounding box center [532, 165] width 77 height 25
click at [509, 170] on input "True" at bounding box center [504, 166] width 8 height 7
radio input "true"
click at [641, 176] on label "False" at bounding box center [625, 165] width 77 height 25
click at [601, 170] on input "False" at bounding box center [597, 166] width 8 height 7
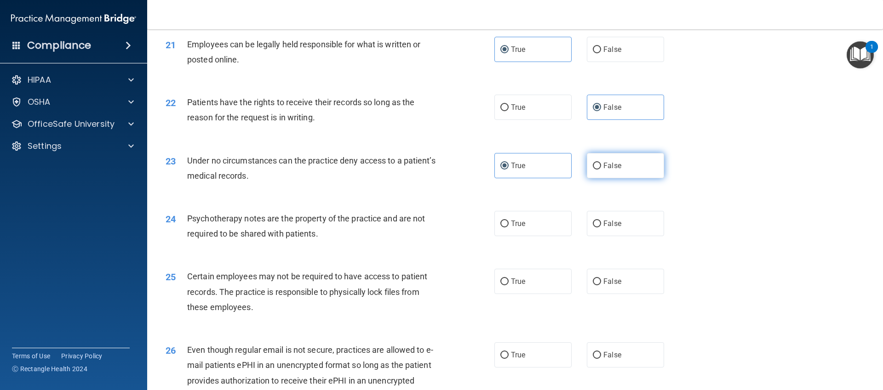
radio input "true"
radio input "false"
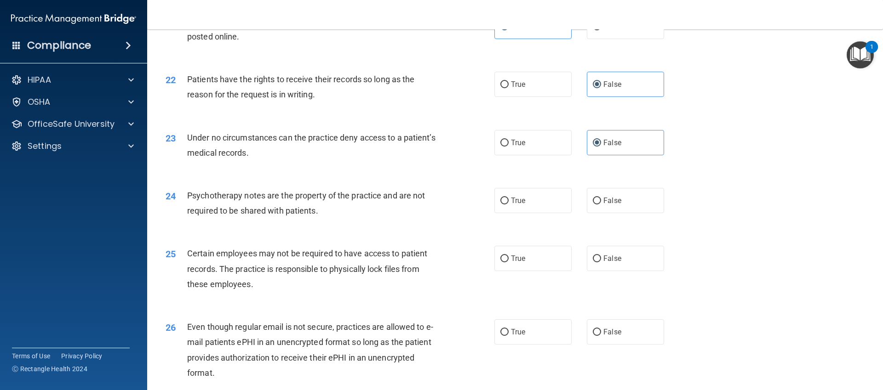
scroll to position [1543, 0]
click at [502, 204] on input "True" at bounding box center [504, 200] width 8 height 7
radio input "true"
click at [323, 218] on div "Psychotherapy notes are the property of the practice and are not required to be…" at bounding box center [315, 203] width 257 height 30
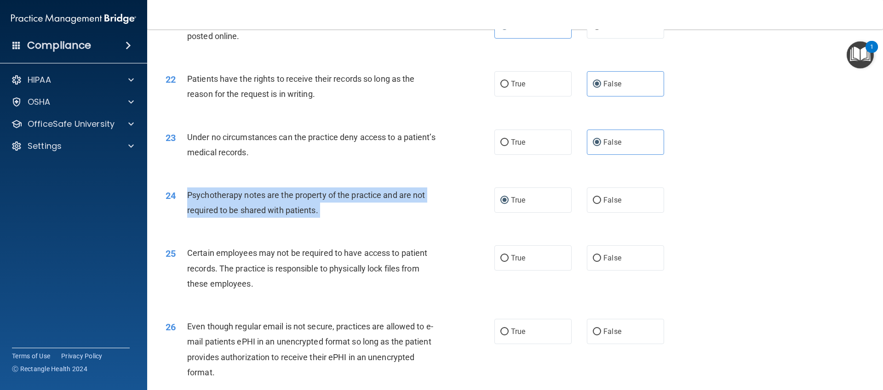
click at [323, 218] on div "Psychotherapy notes are the property of the practice and are not required to be…" at bounding box center [315, 203] width 257 height 30
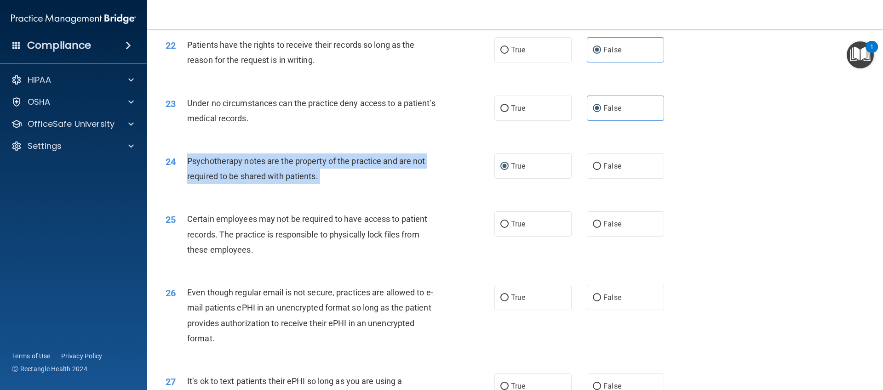
scroll to position [1580, 0]
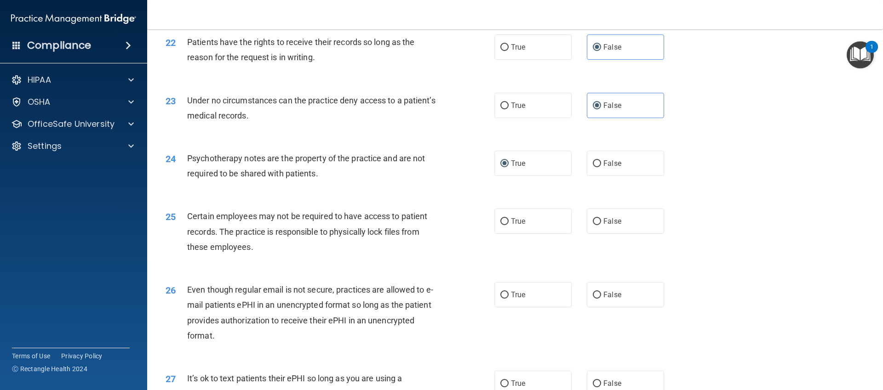
click at [349, 247] on span "Certain employees may not be required to have access to patient records. The pr…" at bounding box center [307, 232] width 240 height 40
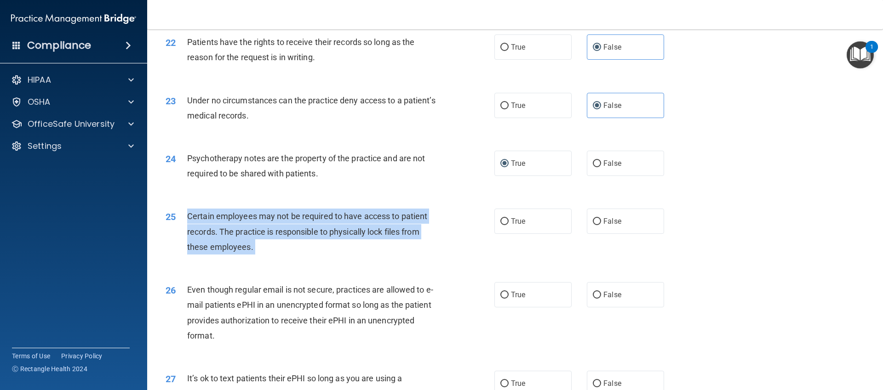
click at [349, 247] on span "Certain employees may not be required to have access to patient records. The pr…" at bounding box center [307, 232] width 240 height 40
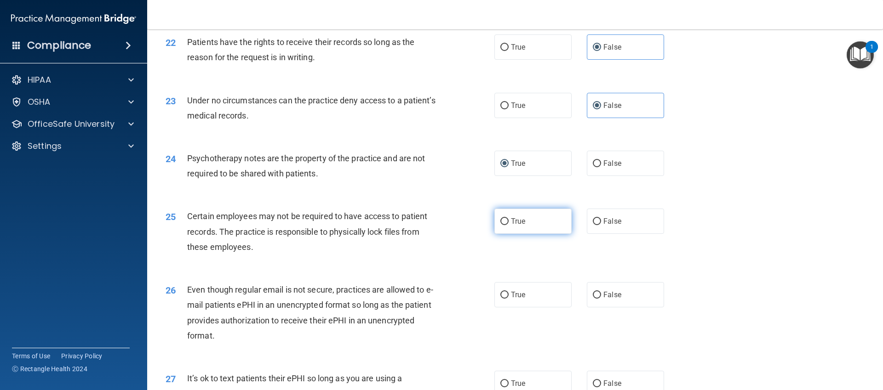
click at [530, 234] on label "True" at bounding box center [532, 221] width 77 height 25
click at [509, 225] on input "True" at bounding box center [504, 221] width 8 height 7
radio input "true"
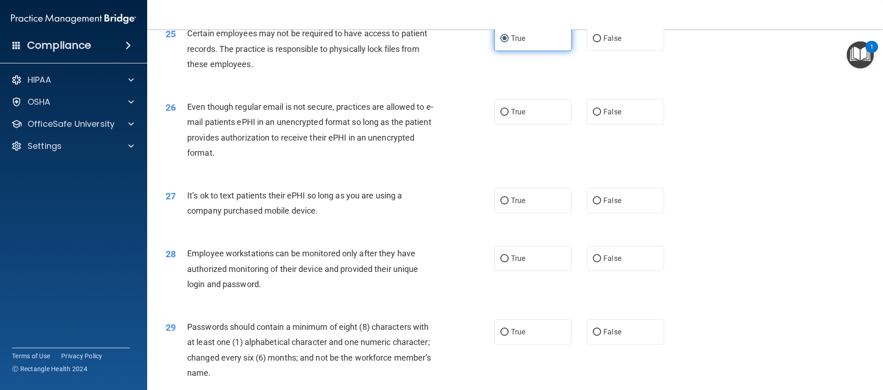
scroll to position [1761, 0]
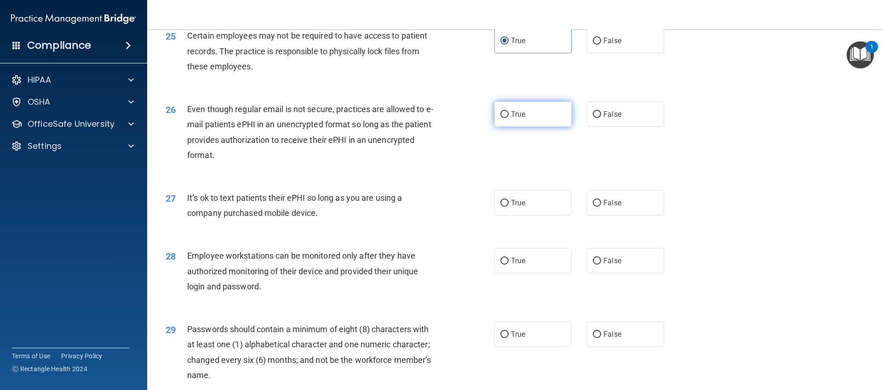
click at [546, 127] on label "True" at bounding box center [532, 114] width 77 height 25
click at [509, 118] on input "True" at bounding box center [504, 114] width 8 height 7
radio input "true"
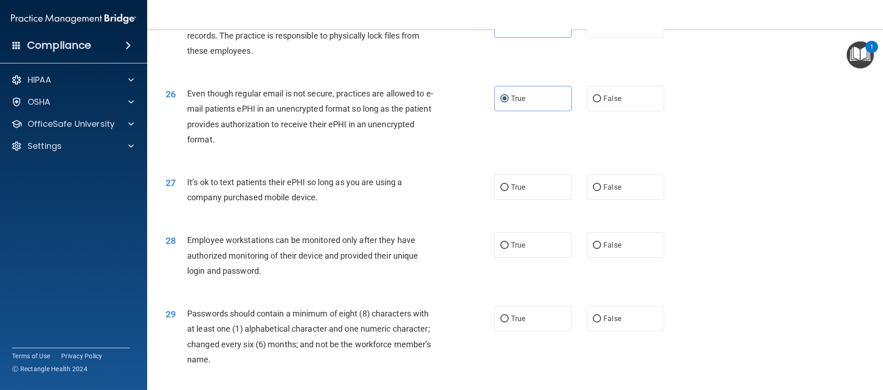
scroll to position [1778, 0]
click at [652, 199] on label "False" at bounding box center [625, 185] width 77 height 25
click at [601, 190] on input "False" at bounding box center [597, 186] width 8 height 7
radio input "true"
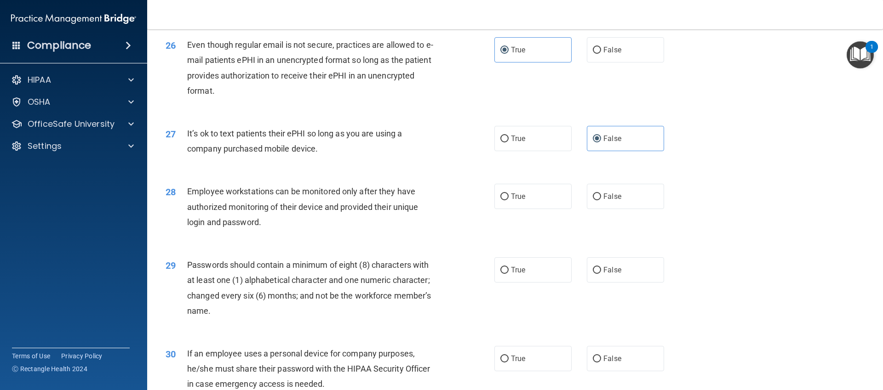
scroll to position [1918, 0]
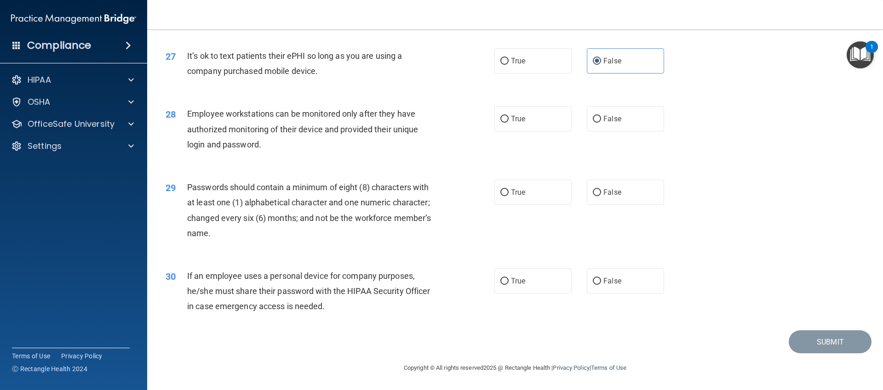
click at [362, 130] on span "Employee workstations can be monitored only after they have authorized monitori…" at bounding box center [302, 129] width 231 height 40
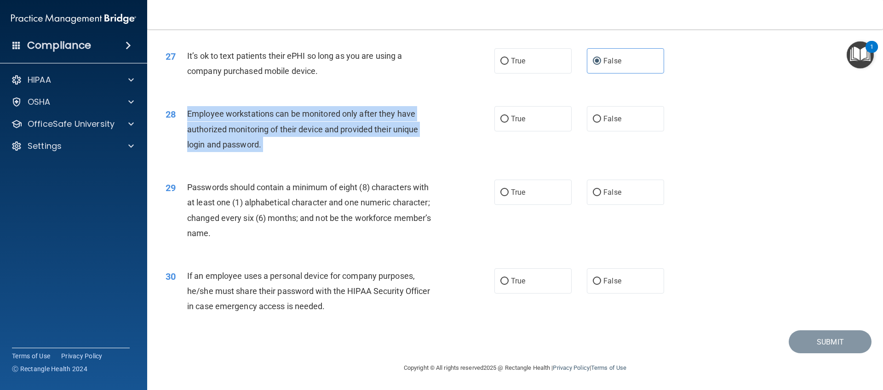
click at [362, 130] on span "Employee workstations can be monitored only after they have authorized monitori…" at bounding box center [302, 129] width 231 height 40
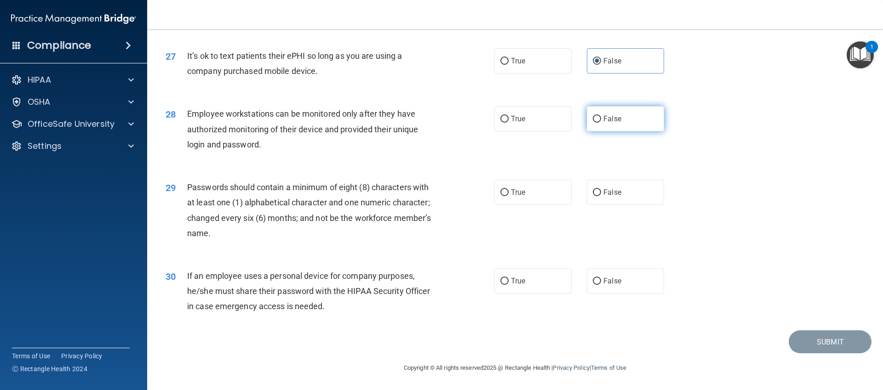
click at [655, 132] on label "False" at bounding box center [625, 118] width 77 height 25
click at [601, 123] on input "False" at bounding box center [597, 119] width 8 height 7
radio input "true"
click at [381, 212] on div "Passwords should contain a minimum of eight (8) characters with at least one (1…" at bounding box center [315, 210] width 257 height 61
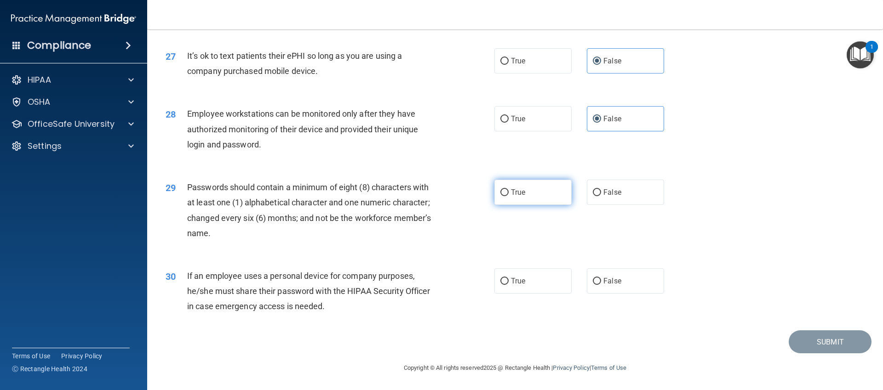
click at [535, 194] on label "True" at bounding box center [532, 192] width 77 height 25
click at [509, 194] on input "True" at bounding box center [504, 192] width 8 height 7
radio input "true"
click at [253, 210] on div "Passwords should contain a minimum of eight (8) characters with at least one (1…" at bounding box center [315, 210] width 257 height 61
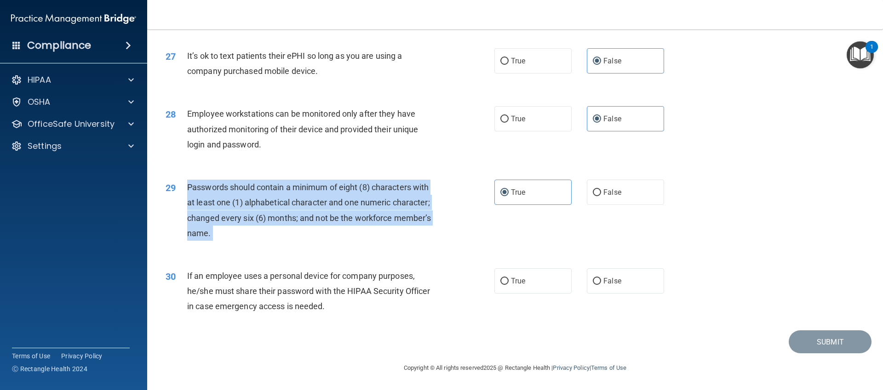
click at [253, 210] on div "Passwords should contain a minimum of eight (8) characters with at least one (1…" at bounding box center [315, 210] width 257 height 61
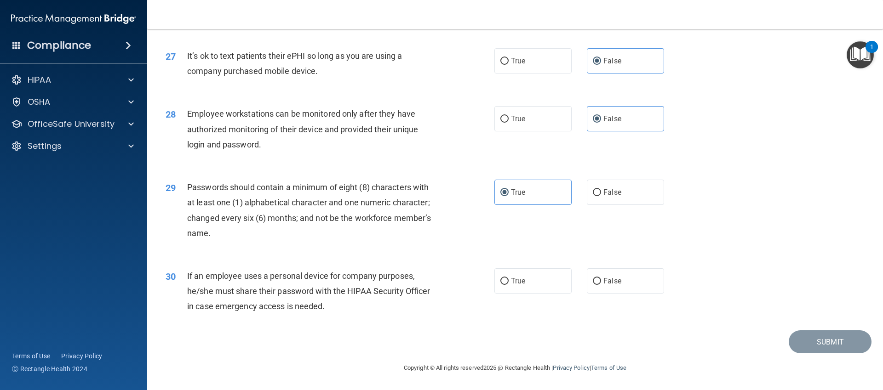
click at [227, 303] on span "If an employee uses a personal device for company purposes, he/she must share t…" at bounding box center [308, 291] width 243 height 40
click at [397, 290] on span "If an employee uses a personal device for company purposes, he/she must share t…" at bounding box center [308, 291] width 243 height 40
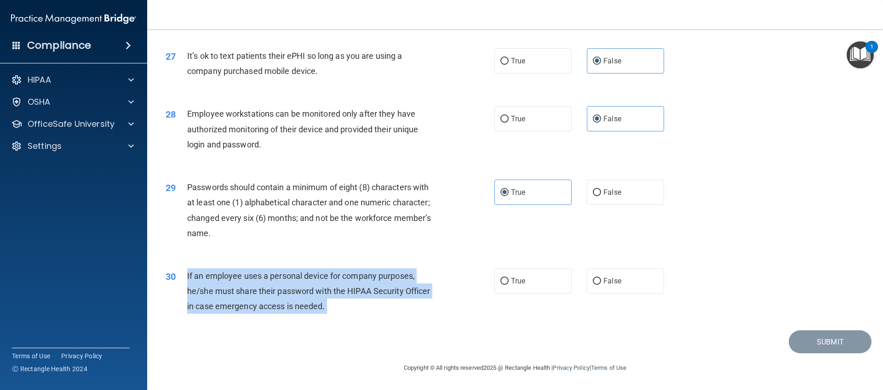
click at [397, 290] on span "If an employee uses a personal device for company purposes, he/she must share t…" at bounding box center [308, 291] width 243 height 40
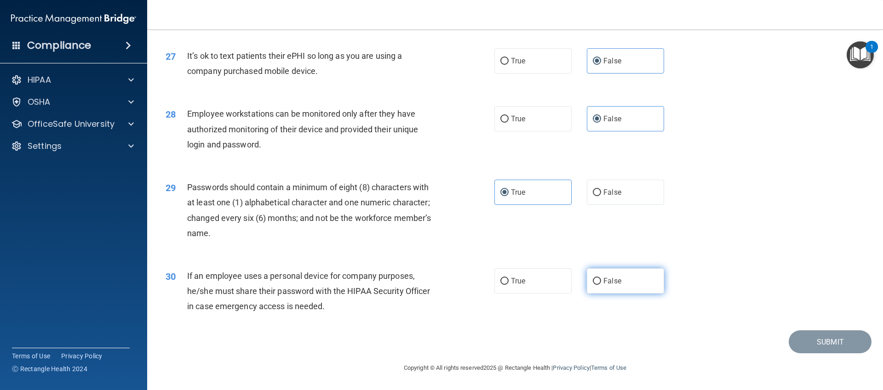
click at [624, 276] on label "False" at bounding box center [625, 281] width 77 height 25
click at [601, 278] on input "False" at bounding box center [597, 281] width 8 height 7
radio input "true"
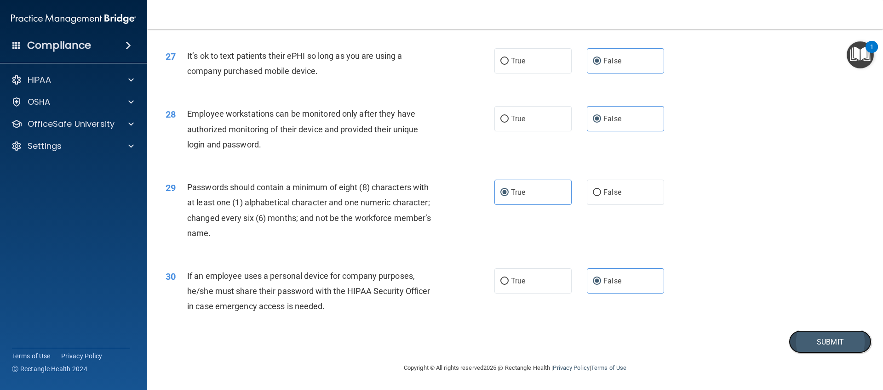
click at [847, 344] on button "Submit" at bounding box center [830, 342] width 83 height 23
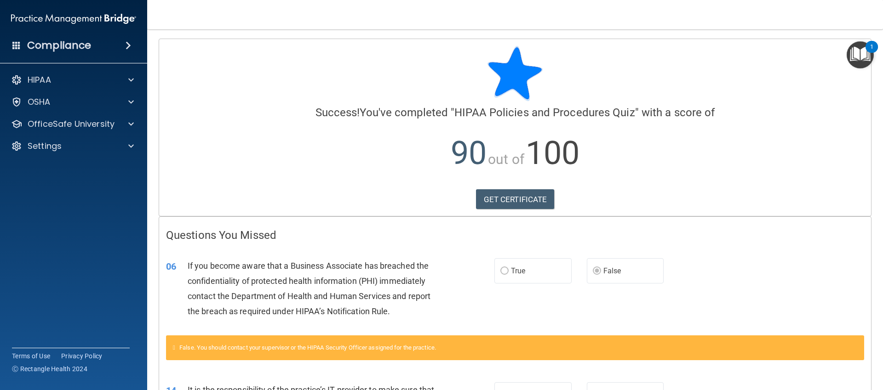
click at [353, 247] on div "06 If you become aware that a Business Associate has breached the confidentiali…" at bounding box center [515, 291] width 712 height 89
click at [109, 127] on p "OfficeSafe University" at bounding box center [71, 124] width 87 height 11
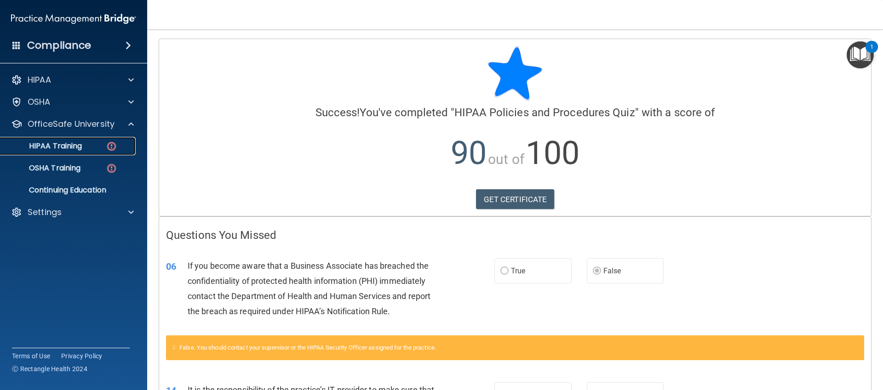
click at [107, 147] on img at bounding box center [111, 146] width 11 height 11
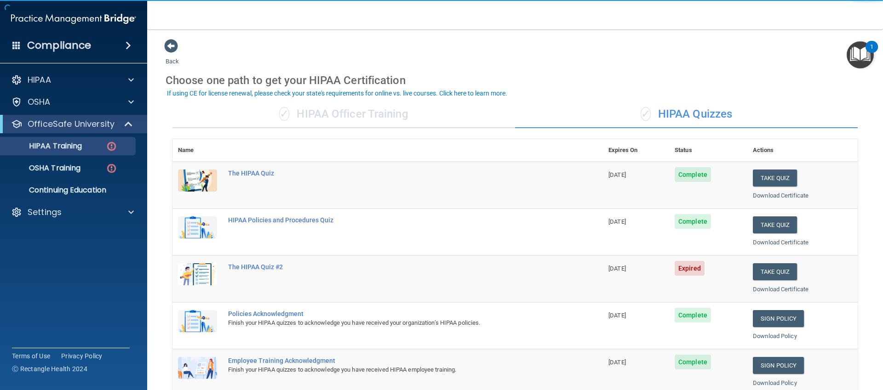
click at [835, 284] on div "Download Certificate" at bounding box center [802, 289] width 99 height 11
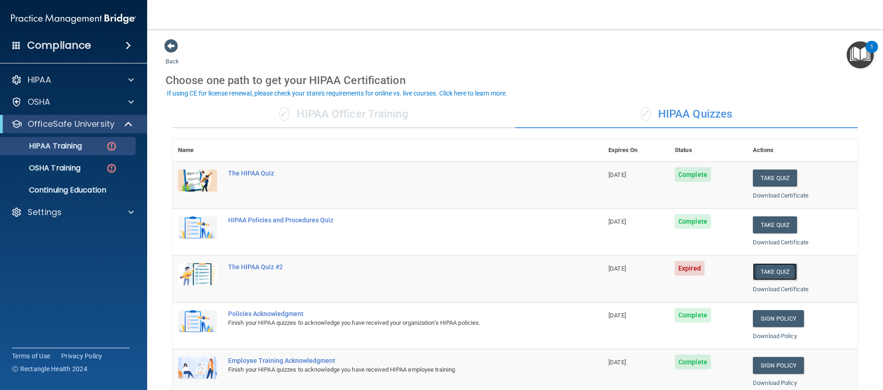
click at [765, 276] on button "Take Quiz" at bounding box center [775, 272] width 44 height 17
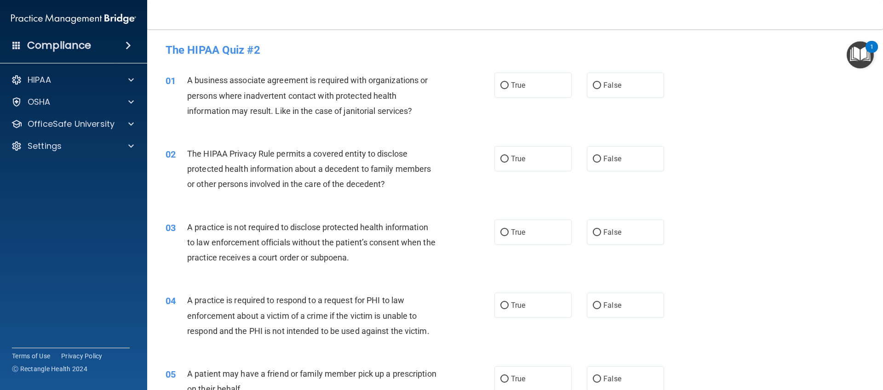
click at [419, 194] on div "02 The HIPAA Privacy Rule permits a covered entity to disclose protected health…" at bounding box center [330, 171] width 356 height 51
click at [344, 95] on span "A business associate agreement is required with organizations or persons where …" at bounding box center [307, 95] width 241 height 40
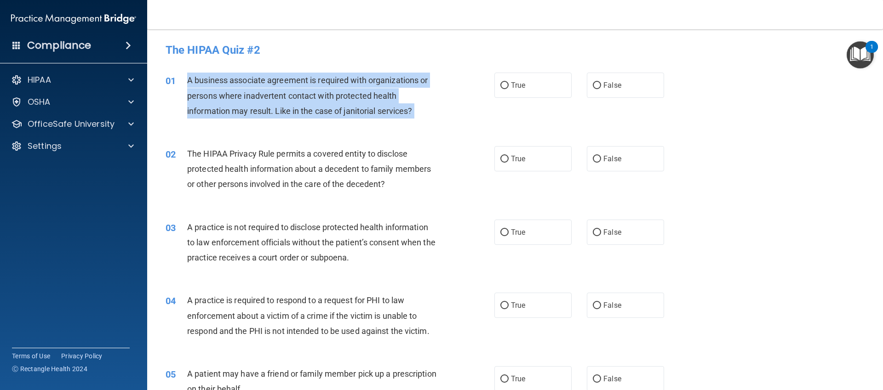
click at [344, 95] on span "A business associate agreement is required with organizations or persons where …" at bounding box center [307, 95] width 241 height 40
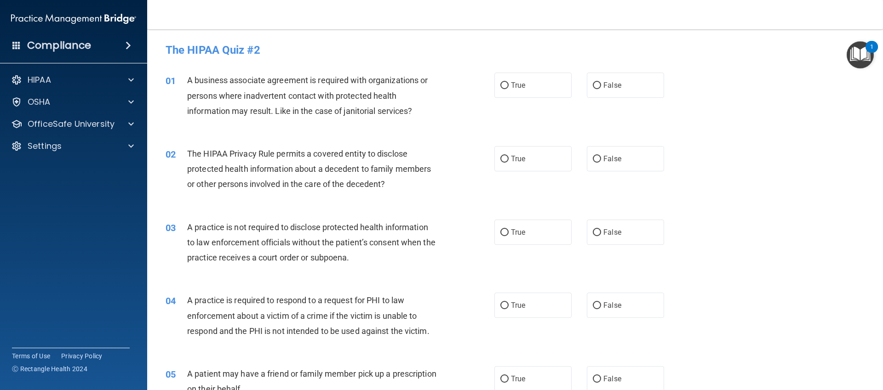
click at [244, 133] on div "01 A business associate agreement is required with organizations or persons whe…" at bounding box center [515, 98] width 713 height 74
click at [225, 104] on div "A business associate agreement is required with organizations or persons where …" at bounding box center [315, 96] width 257 height 46
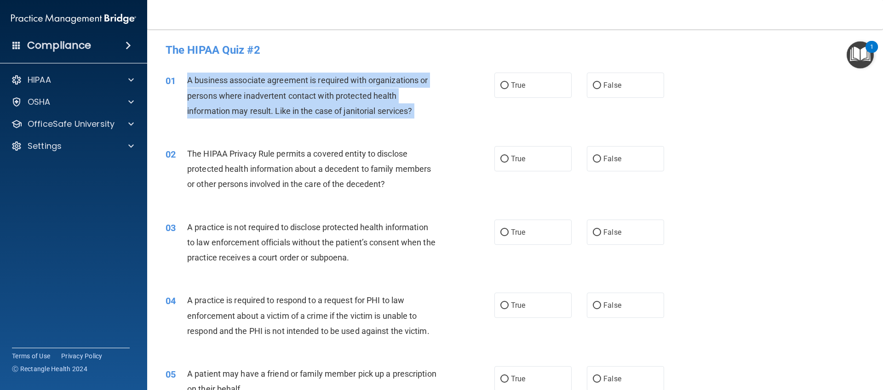
click at [225, 104] on div "A business associate agreement is required with organizations or persons where …" at bounding box center [315, 96] width 257 height 46
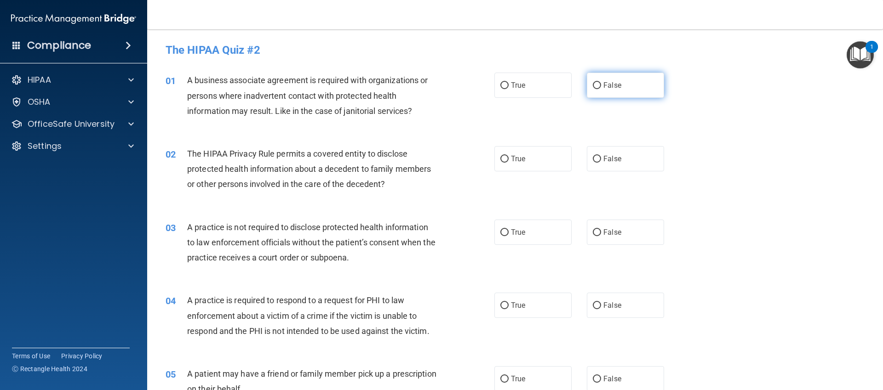
click at [643, 92] on label "False" at bounding box center [625, 85] width 77 height 25
click at [601, 89] on input "False" at bounding box center [597, 85] width 8 height 7
radio input "true"
click at [315, 93] on span "A business associate agreement is required with organizations or persons where …" at bounding box center [307, 95] width 241 height 40
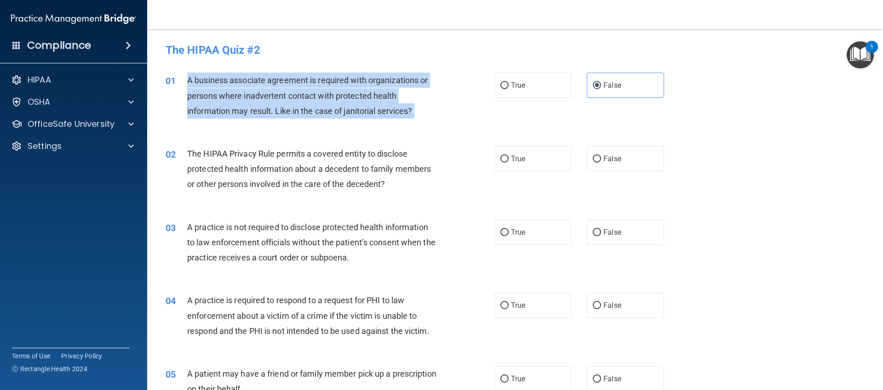
click at [315, 93] on span "A business associate agreement is required with organizations or persons where …" at bounding box center [307, 95] width 241 height 40
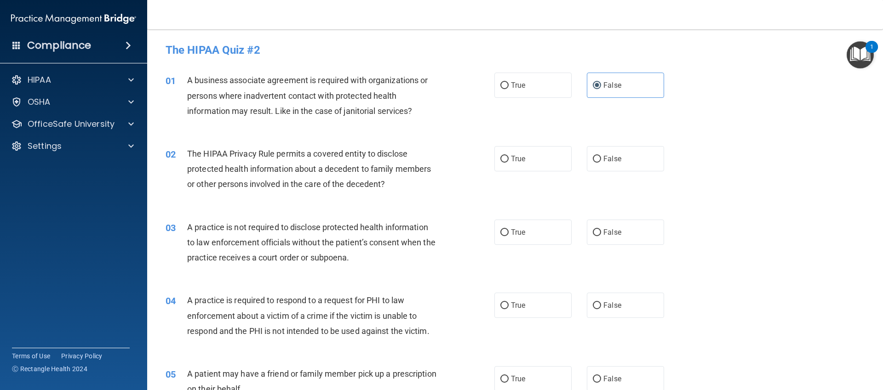
click at [296, 167] on span "The HIPAA Privacy Rule permits a covered entity to disclose protected health in…" at bounding box center [309, 169] width 244 height 40
click at [273, 170] on span "The HIPAA Privacy Rule permits a covered entity to disclose protected health in…" at bounding box center [309, 169] width 244 height 40
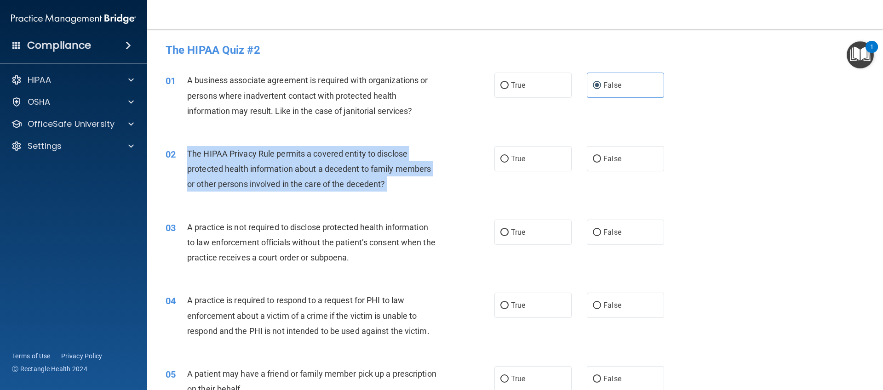
click at [273, 170] on span "The HIPAA Privacy Rule permits a covered entity to disclose protected health in…" at bounding box center [309, 169] width 244 height 40
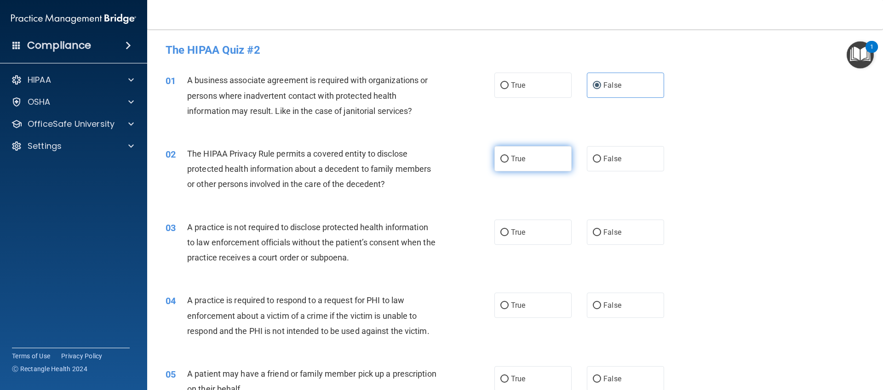
click at [509, 166] on label "True" at bounding box center [532, 158] width 77 height 25
click at [509, 163] on input "True" at bounding box center [504, 159] width 8 height 7
radio input "true"
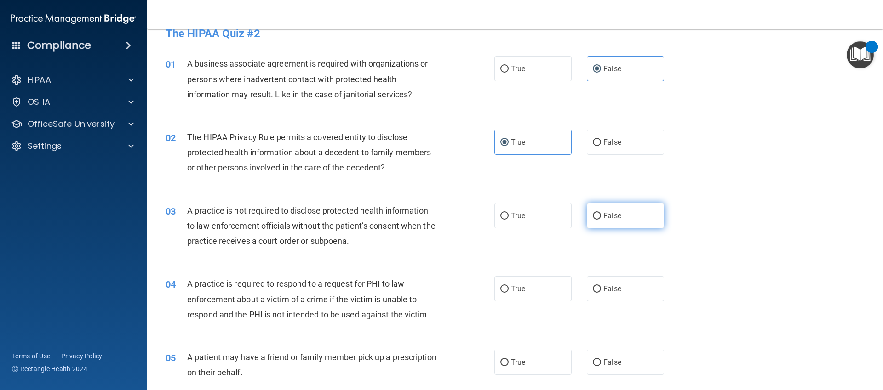
click at [609, 212] on span "False" at bounding box center [612, 216] width 18 height 9
click at [601, 213] on input "False" at bounding box center [597, 216] width 8 height 7
radio input "true"
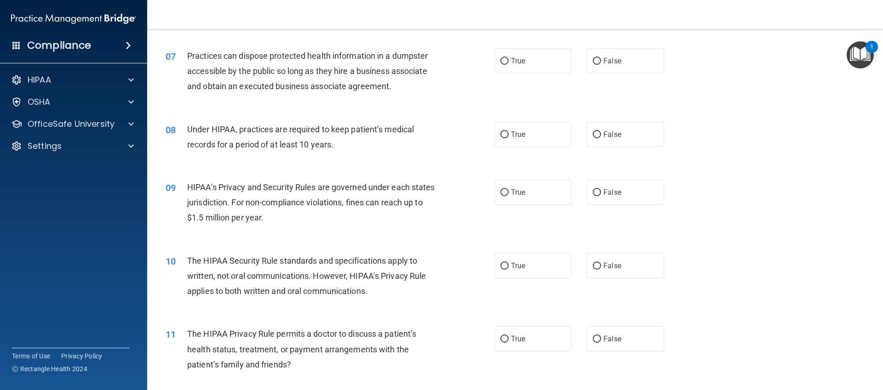
scroll to position [306, 0]
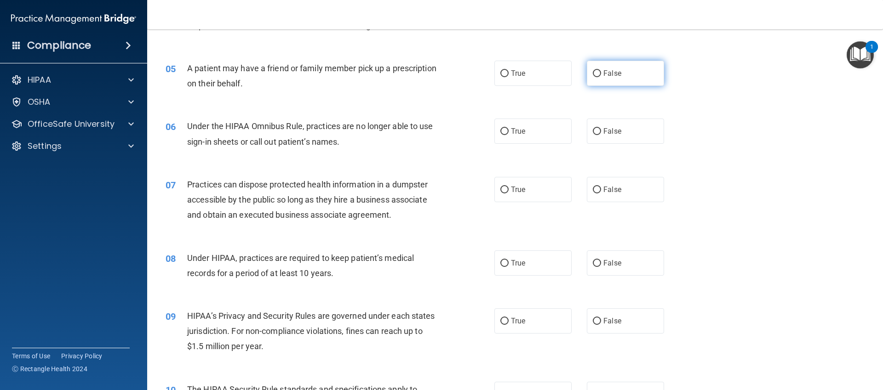
click at [587, 64] on label "False" at bounding box center [625, 73] width 77 height 25
click at [593, 70] on input "False" at bounding box center [597, 73] width 8 height 7
radio input "true"
click at [549, 71] on label "True" at bounding box center [532, 73] width 77 height 25
click at [509, 71] on input "True" at bounding box center [504, 73] width 8 height 7
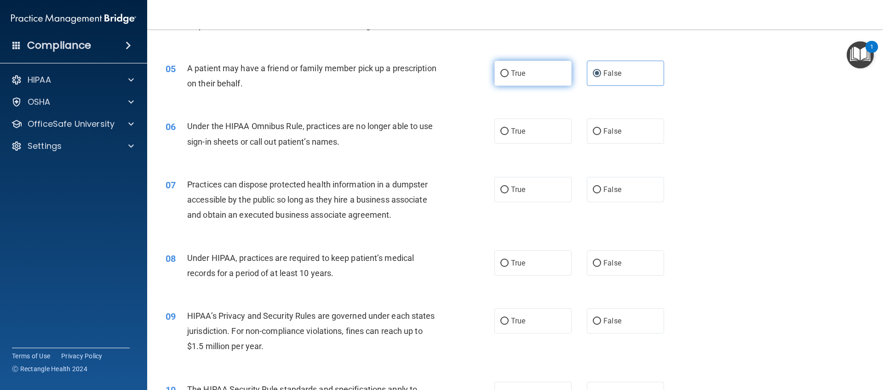
radio input "true"
radio input "false"
click at [304, 136] on div "Under the HIPAA Omnibus Rule, practices are no longer able to use sign-in sheet…" at bounding box center [315, 134] width 257 height 30
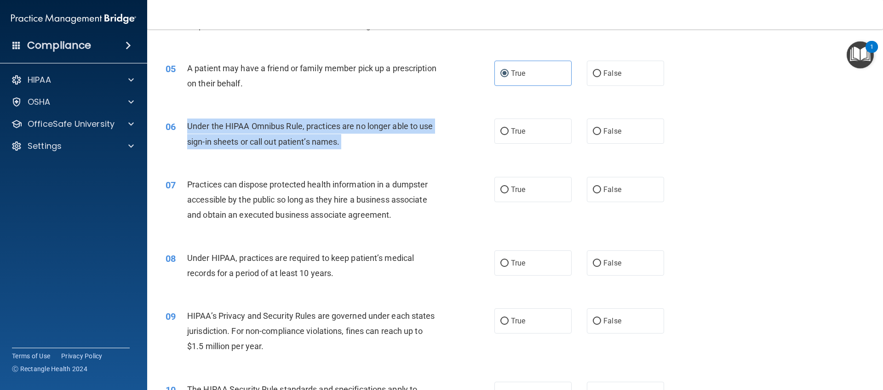
click at [304, 136] on div "Under the HIPAA Omnibus Rule, practices are no longer able to use sign-in sheet…" at bounding box center [315, 134] width 257 height 30
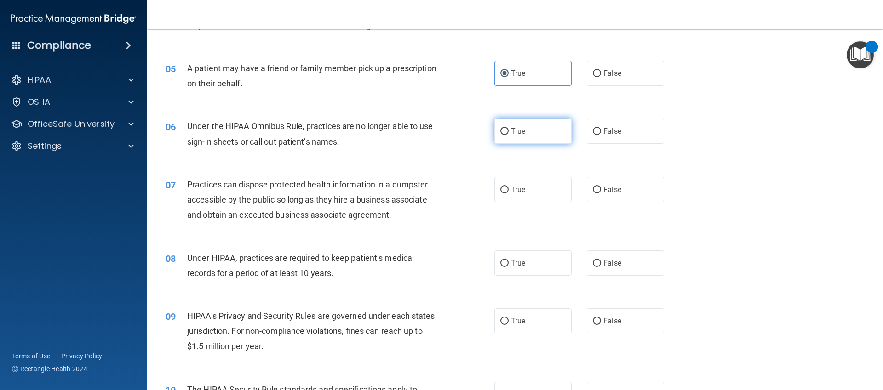
click at [544, 133] on label "True" at bounding box center [532, 131] width 77 height 25
click at [509, 133] on input "True" at bounding box center [504, 131] width 8 height 7
radio input "true"
click at [626, 113] on div "06 Under the HIPAA Omnibus Rule, practices are no longer able to use sign-in sh…" at bounding box center [515, 136] width 713 height 58
click at [616, 129] on span "False" at bounding box center [612, 131] width 18 height 9
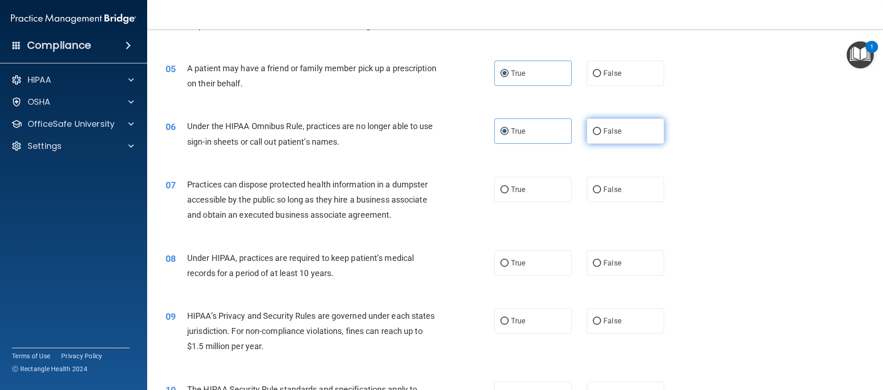
click at [601, 129] on input "False" at bounding box center [597, 131] width 8 height 7
radio input "true"
radio input "false"
click at [311, 221] on div "Practices can dispose protected health information in a dumpster accessible by …" at bounding box center [315, 200] width 257 height 46
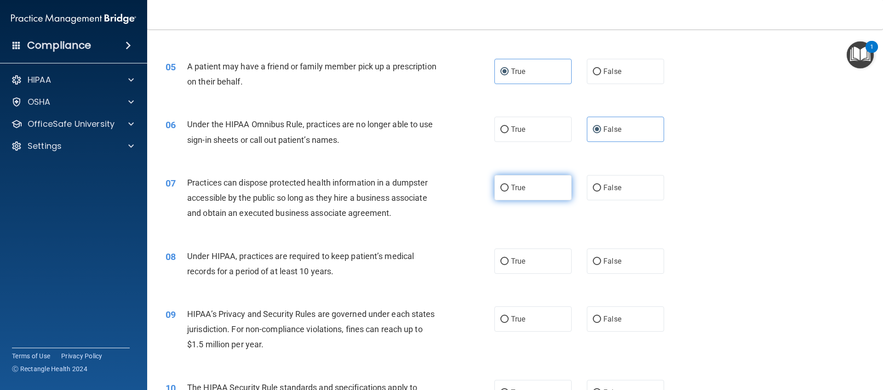
click at [511, 193] on label "True" at bounding box center [532, 187] width 77 height 25
click at [509, 192] on input "True" at bounding box center [504, 188] width 8 height 7
radio input "true"
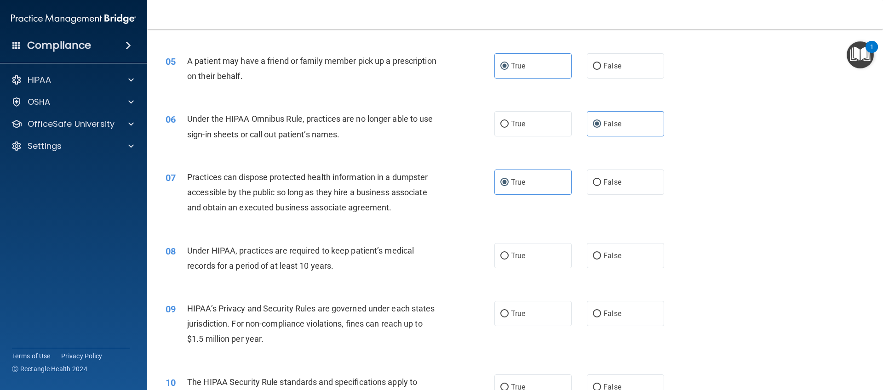
scroll to position [350, 0]
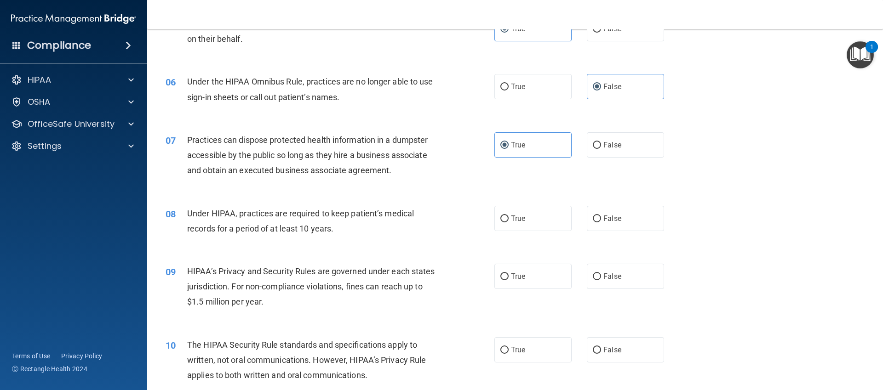
click at [373, 252] on div "09 HIPAA’s Privacy and Security Rules are governed under each states jurisdicti…" at bounding box center [515, 289] width 713 height 74
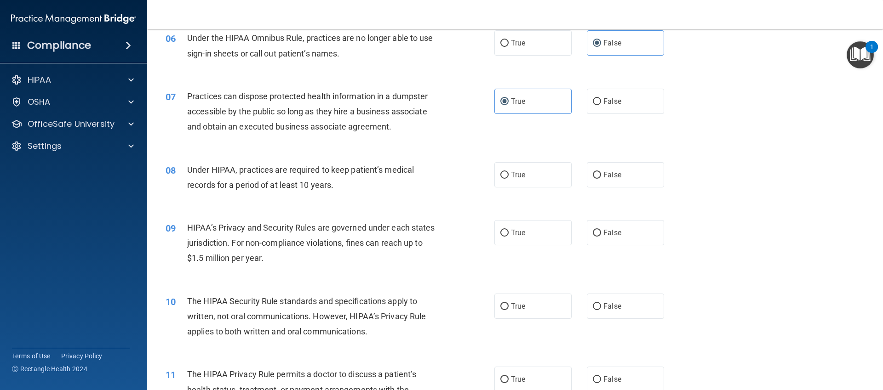
scroll to position [437, 0]
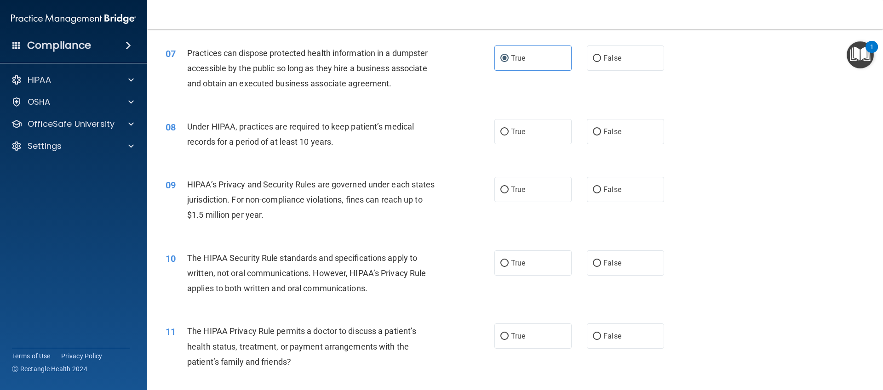
click at [841, 212] on div "09 HIPAA’s Privacy and Security Rules are governed under each states jurisdicti…" at bounding box center [515, 203] width 713 height 74
click at [349, 146] on div "Under HIPAA, practices are required to keep patient’s medical records for a per…" at bounding box center [315, 134] width 257 height 30
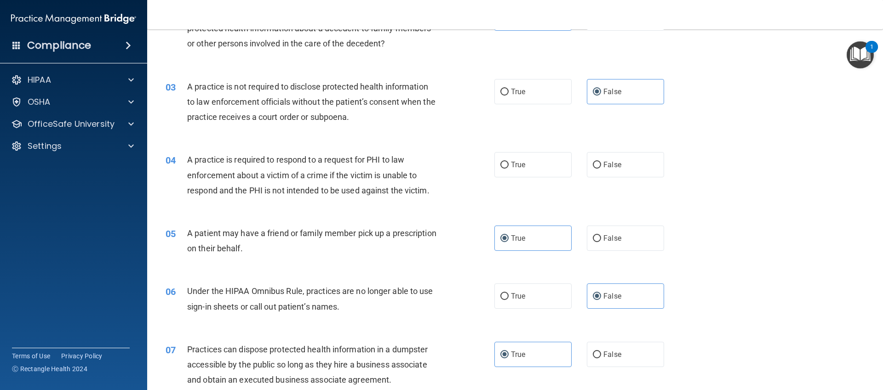
scroll to position [319, 0]
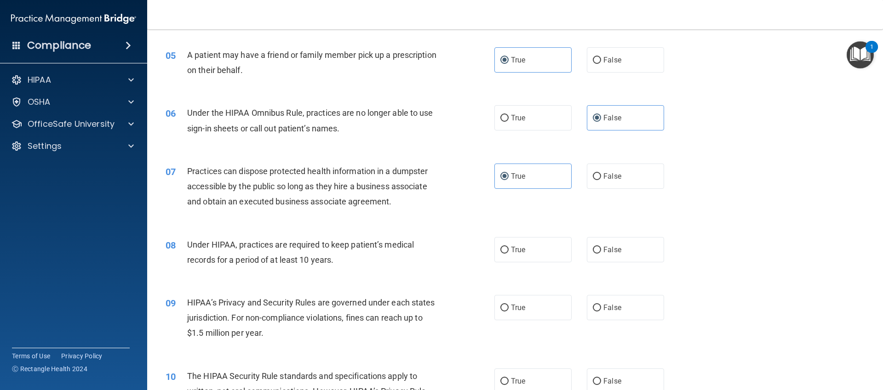
click at [250, 235] on div "08 Under HIPAA, practices are required to keep patient’s medical records for a …" at bounding box center [515, 255] width 713 height 58
click at [257, 252] on div "Under HIPAA, practices are required to keep patient’s medical records for a per…" at bounding box center [315, 252] width 257 height 30
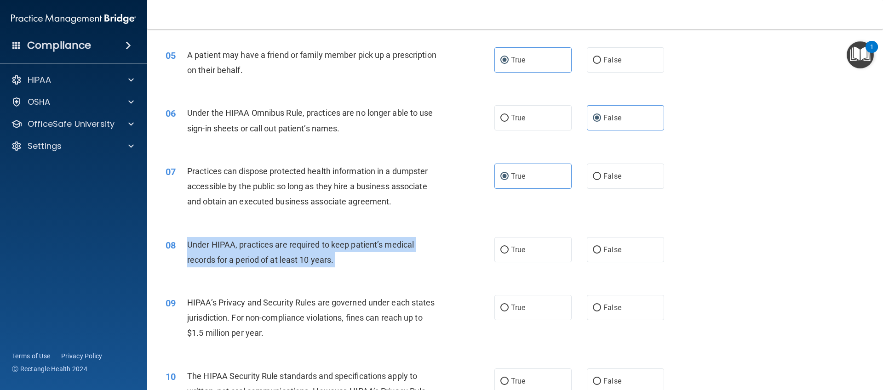
click at [257, 252] on div "Under HIPAA, practices are required to keep patient’s medical records for a per…" at bounding box center [315, 252] width 257 height 30
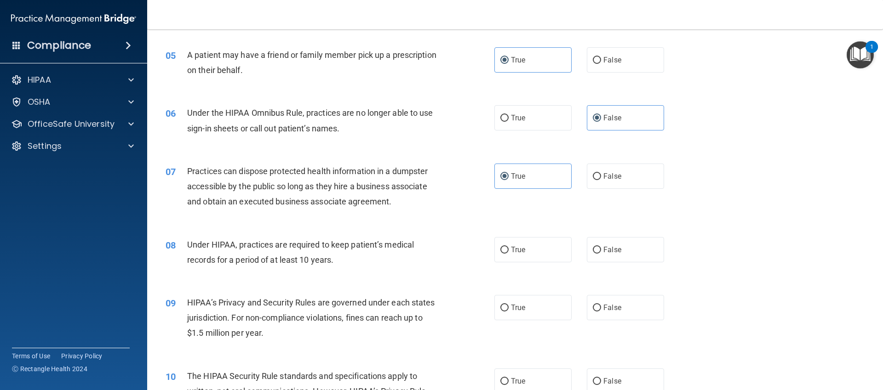
click at [257, 251] on div "Under HIPAA, practices are required to keep patient’s medical records for a per…" at bounding box center [315, 252] width 257 height 30
drag, startPoint x: 428, startPoint y: 244, endPoint x: 423, endPoint y: 243, distance: 4.8
click at [425, 244] on div "Under HIPAA, practices are required to keep patient’s medical records for a per…" at bounding box center [315, 252] width 257 height 30
click at [419, 244] on div "Under HIPAA, practices are required to keep patient’s medical records for a per…" at bounding box center [315, 252] width 257 height 30
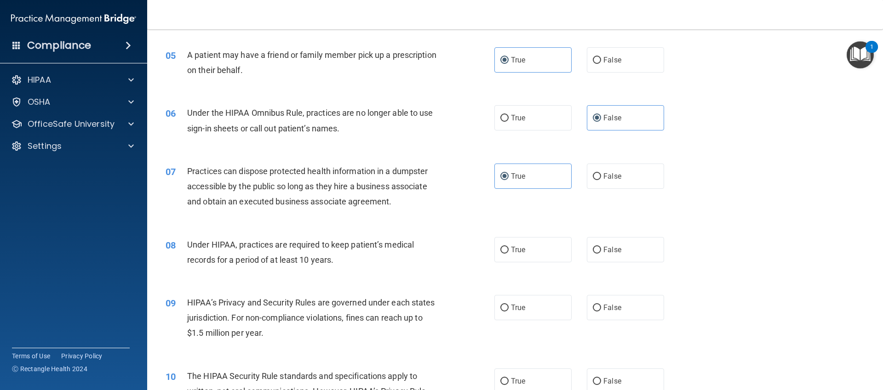
click at [279, 248] on span "Under HIPAA, practices are required to keep patient’s medical records for a per…" at bounding box center [300, 252] width 227 height 25
click at [285, 245] on span "Under HIPAA, practices are required to keep patient’s medical records for a per…" at bounding box center [300, 252] width 227 height 25
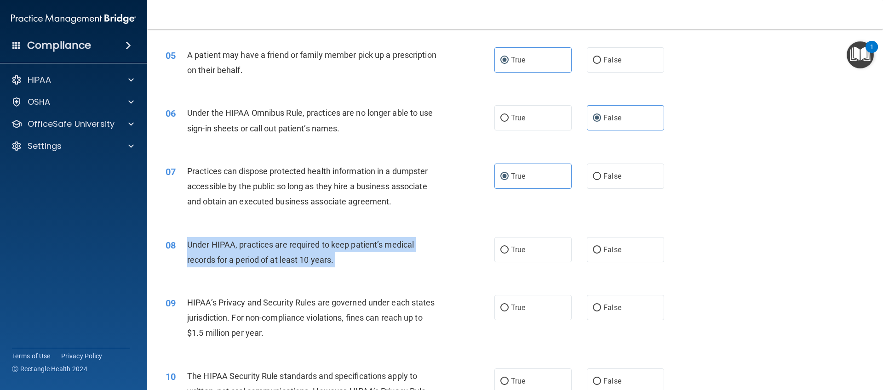
click at [285, 245] on span "Under HIPAA, practices are required to keep patient’s medical records for a per…" at bounding box center [300, 252] width 227 height 25
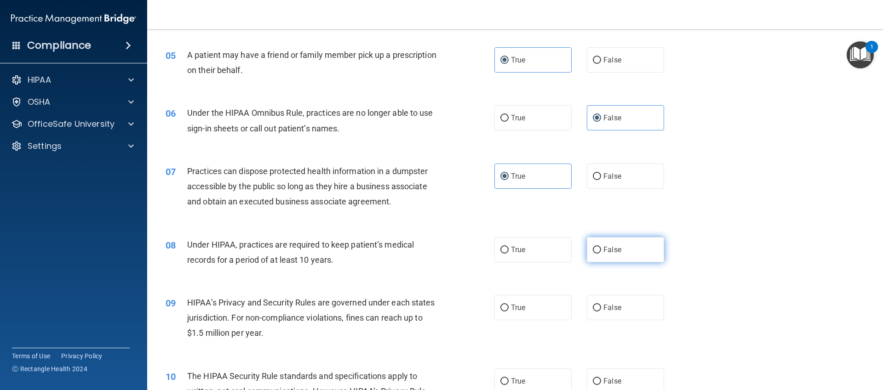
click at [623, 238] on label "False" at bounding box center [625, 249] width 77 height 25
click at [601, 247] on input "False" at bounding box center [597, 250] width 8 height 7
radio input "true"
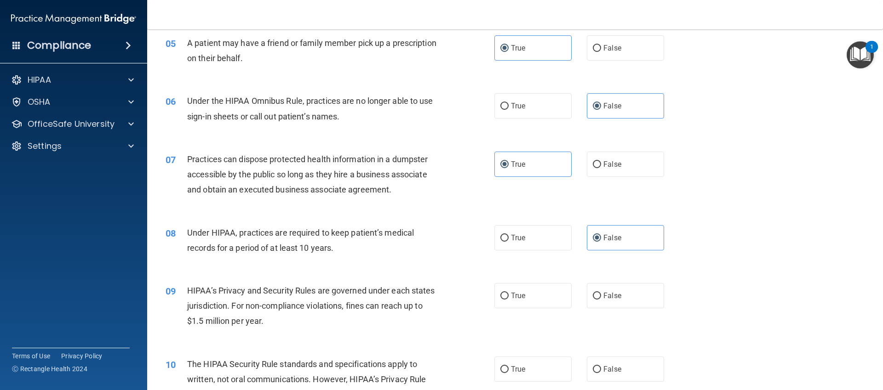
scroll to position [343, 0]
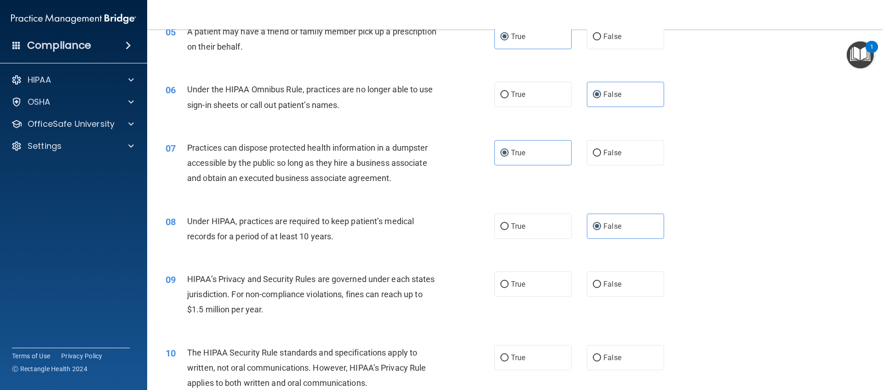
click at [251, 299] on div "HIPAA’s Privacy and Security Rules are governed under each states jurisdiction.…" at bounding box center [315, 295] width 257 height 46
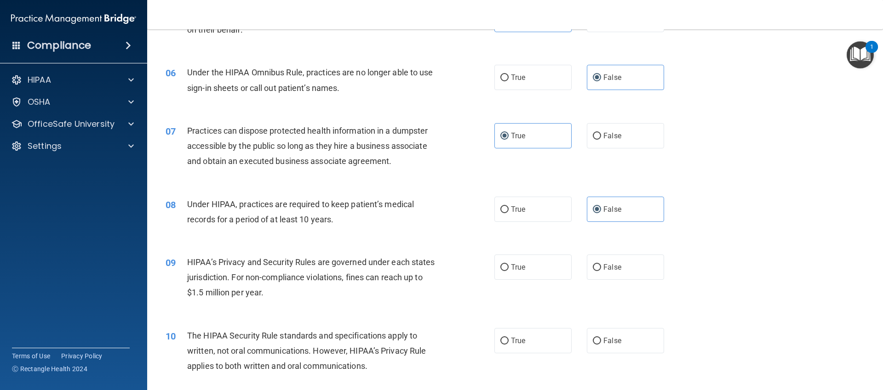
scroll to position [361, 0]
click at [267, 275] on span "HIPAA’s Privacy and Security Rules are governed under each states jurisdiction.…" at bounding box center [311, 276] width 248 height 40
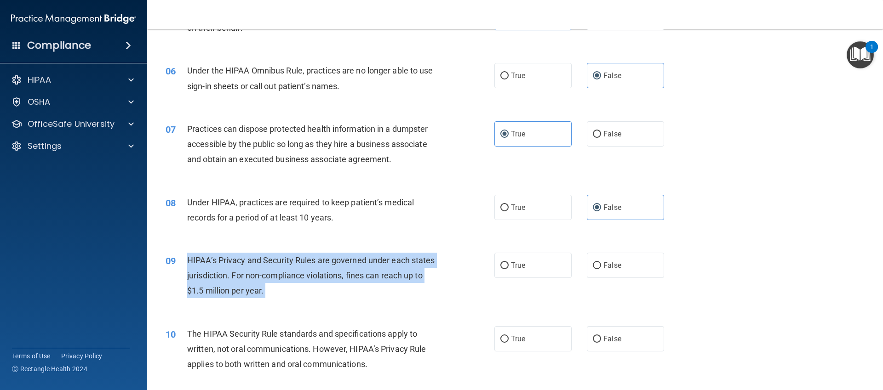
click at [267, 275] on span "HIPAA’s Privacy and Security Rules are governed under each states jurisdiction.…" at bounding box center [311, 276] width 248 height 40
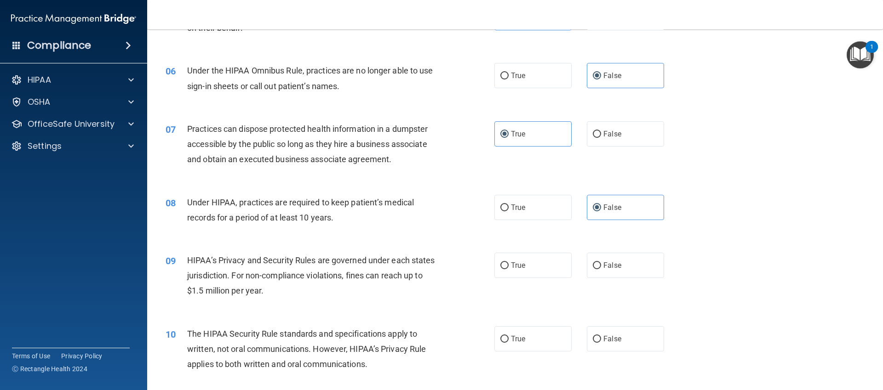
click at [267, 275] on span "HIPAA’s Privacy and Security Rules are governed under each states jurisdiction.…" at bounding box center [311, 276] width 248 height 40
click at [275, 279] on span "HIPAA’s Privacy and Security Rules are governed under each states jurisdiction.…" at bounding box center [311, 276] width 248 height 40
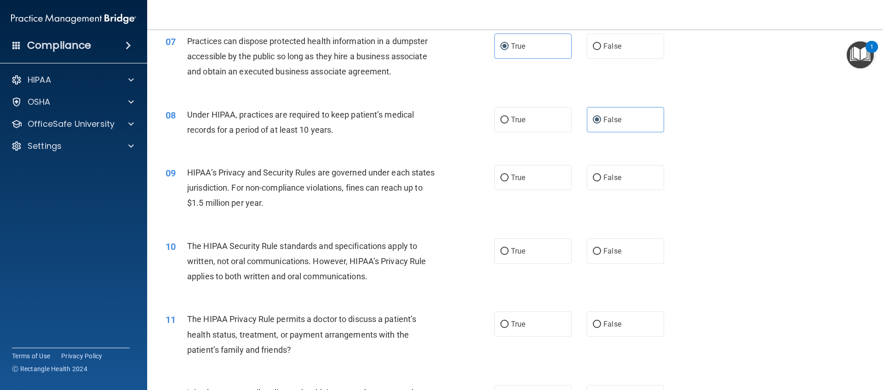
scroll to position [452, 0]
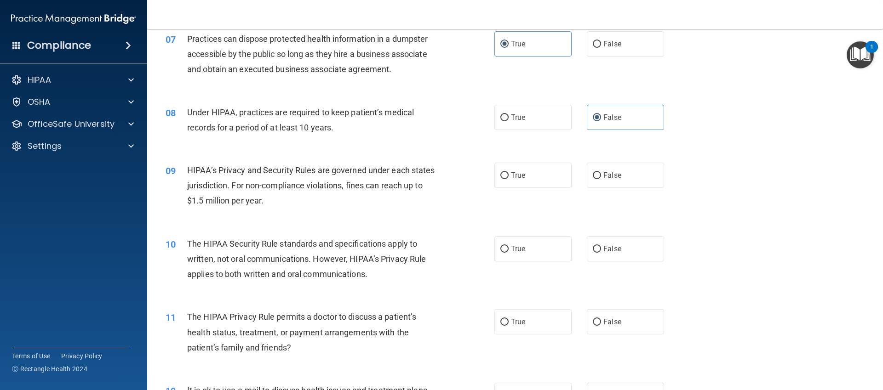
click at [389, 223] on div "09 HIPAA’s Privacy and Security Rules are governed under each states jurisdicti…" at bounding box center [515, 188] width 713 height 74
click at [307, 180] on span "HIPAA’s Privacy and Security Rules are governed under each states jurisdiction.…" at bounding box center [311, 186] width 248 height 40
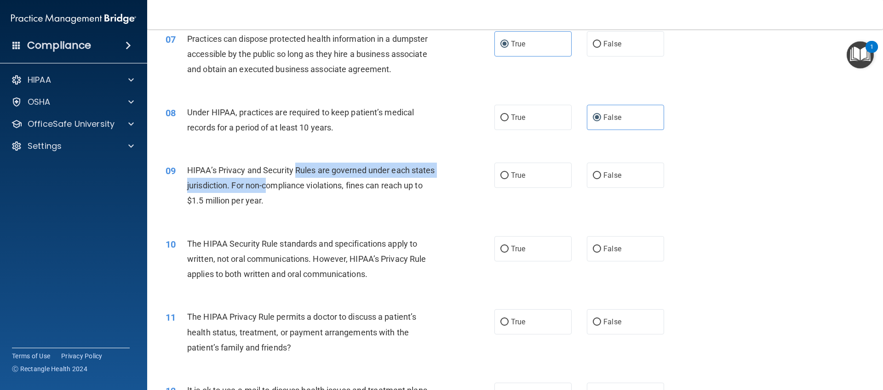
click at [294, 178] on div "HIPAA’s Privacy and Security Rules are governed under each states jurisdiction.…" at bounding box center [315, 186] width 257 height 46
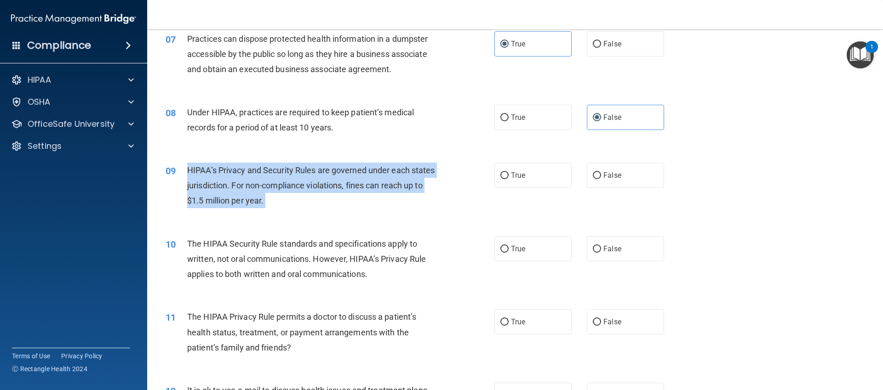
click at [294, 178] on div "HIPAA’s Privacy and Security Rules are governed under each states jurisdiction.…" at bounding box center [315, 186] width 257 height 46
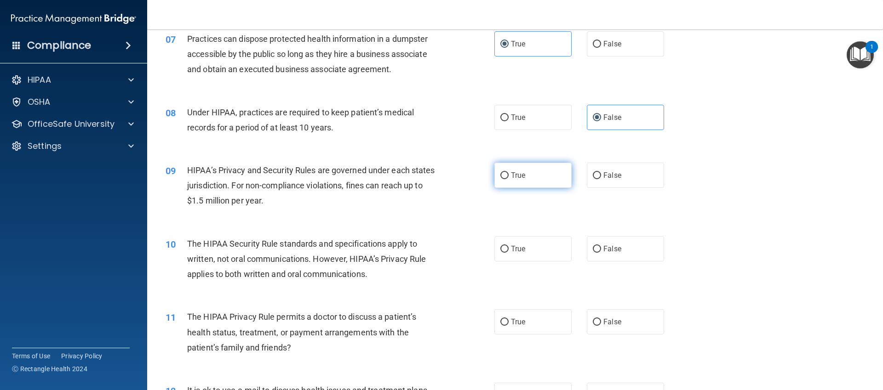
click at [534, 174] on label "True" at bounding box center [532, 175] width 77 height 25
click at [509, 174] on input "True" at bounding box center [504, 175] width 8 height 7
radio input "true"
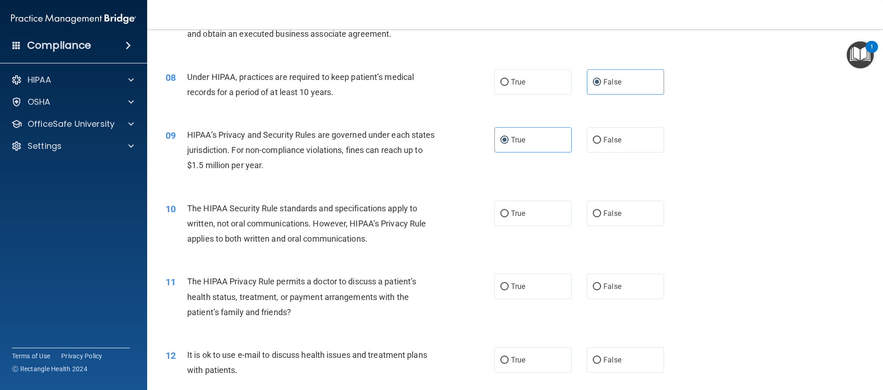
scroll to position [496, 0]
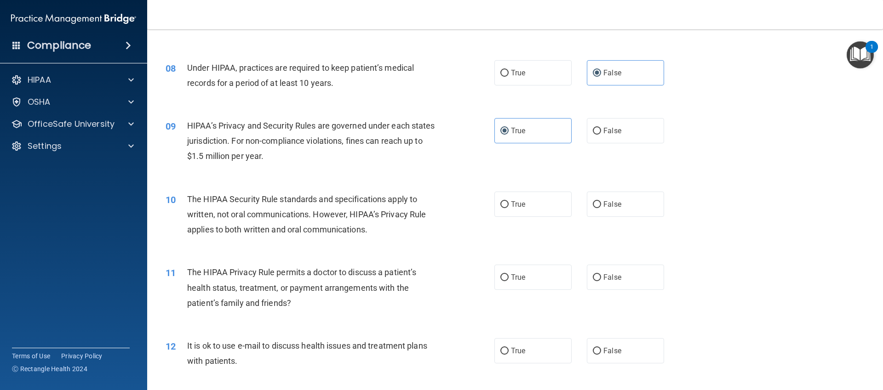
click at [372, 218] on span "The HIPAA Security Rule standards and specifications apply to written, not oral…" at bounding box center [306, 215] width 239 height 40
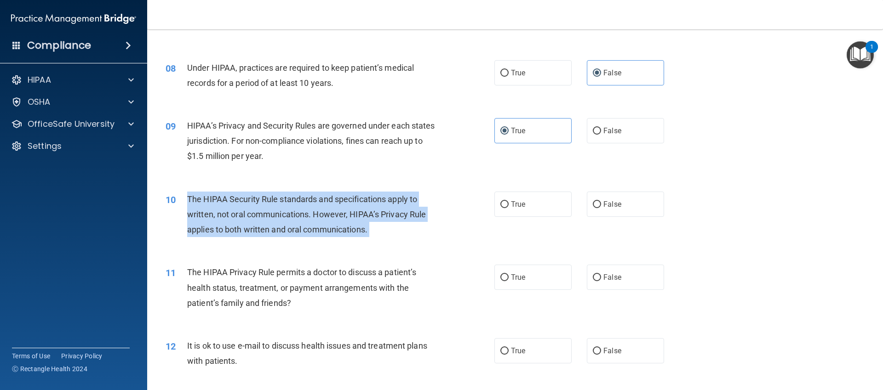
click at [372, 218] on span "The HIPAA Security Rule standards and specifications apply to written, not oral…" at bounding box center [306, 215] width 239 height 40
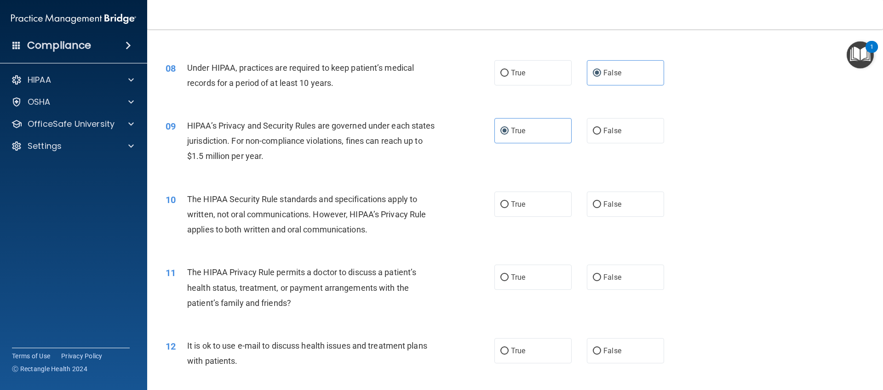
click at [531, 189] on div "10 The HIPAA Security Rule standards and specifications apply to written, not o…" at bounding box center [515, 217] width 713 height 74
click at [532, 204] on label "True" at bounding box center [532, 204] width 77 height 25
click at [509, 204] on input "True" at bounding box center [504, 204] width 8 height 7
radio input "true"
click at [362, 202] on span "The HIPAA Security Rule standards and specifications apply to written, not oral…" at bounding box center [306, 215] width 239 height 40
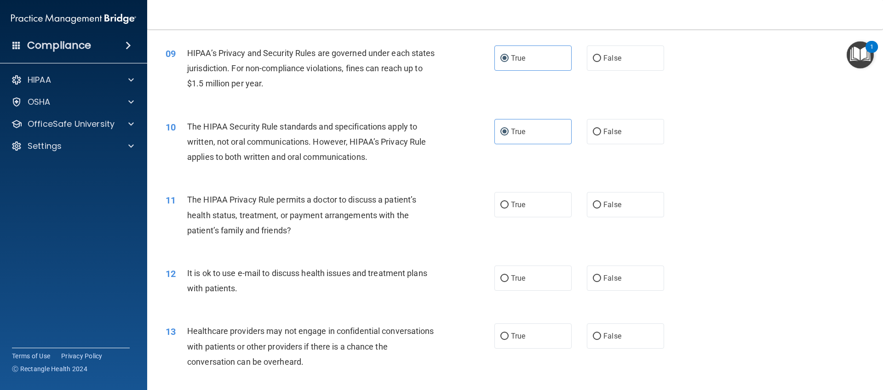
scroll to position [596, 0]
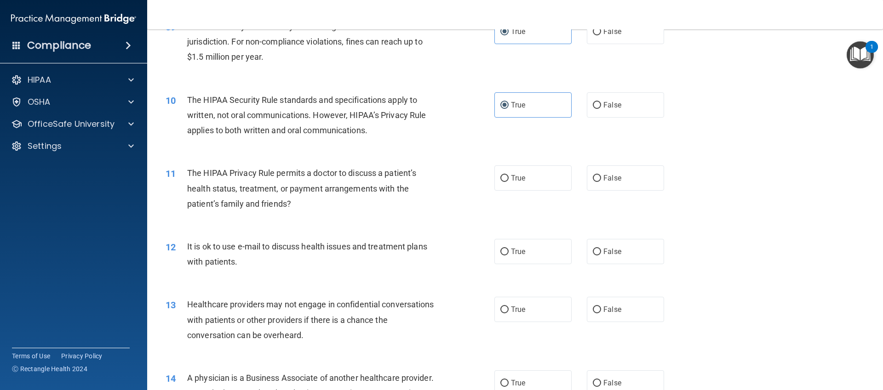
click at [276, 177] on span "The HIPAA Privacy Rule permits a doctor to discuss a patient’s health status, t…" at bounding box center [301, 188] width 229 height 40
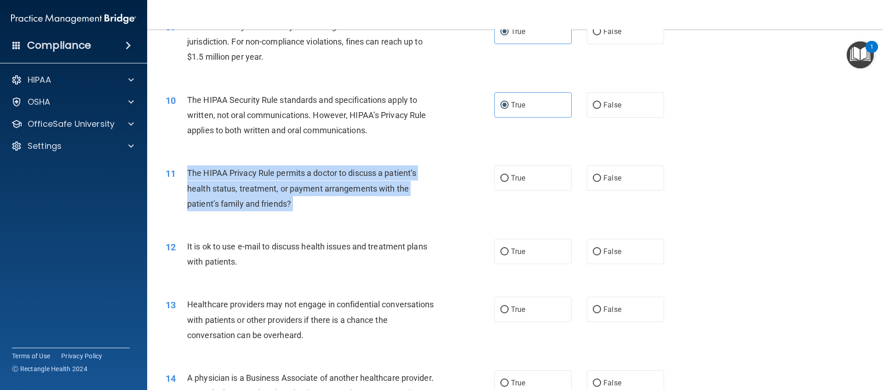
click at [276, 177] on span "The HIPAA Privacy Rule permits a doctor to discuss a patient’s health status, t…" at bounding box center [301, 188] width 229 height 40
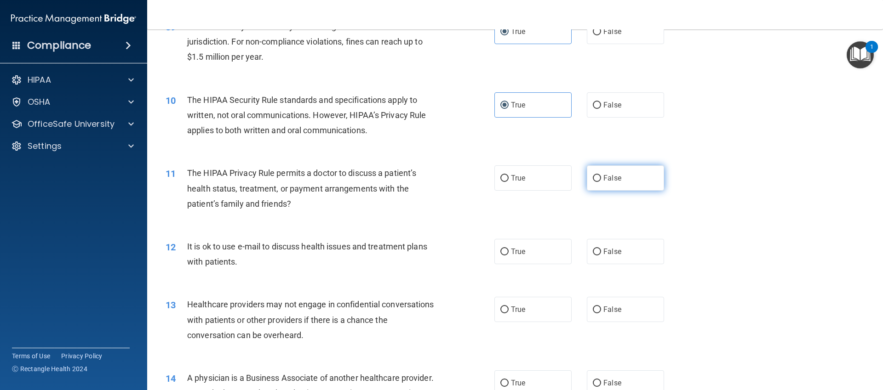
click at [620, 179] on label "False" at bounding box center [625, 178] width 77 height 25
click at [601, 179] on input "False" at bounding box center [597, 178] width 8 height 7
radio input "true"
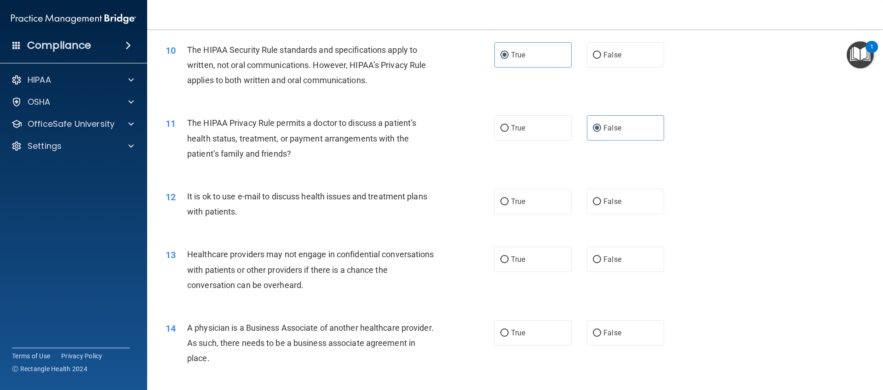
scroll to position [660, 0]
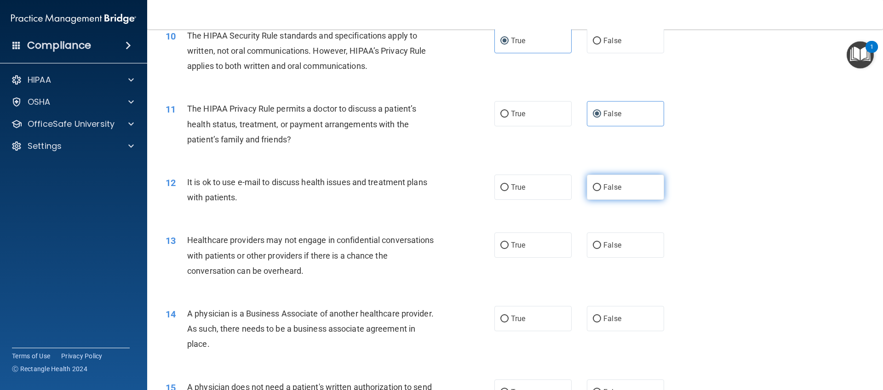
click at [618, 193] on label "False" at bounding box center [625, 187] width 77 height 25
click at [601, 191] on input "False" at bounding box center [597, 187] width 8 height 7
radio input "true"
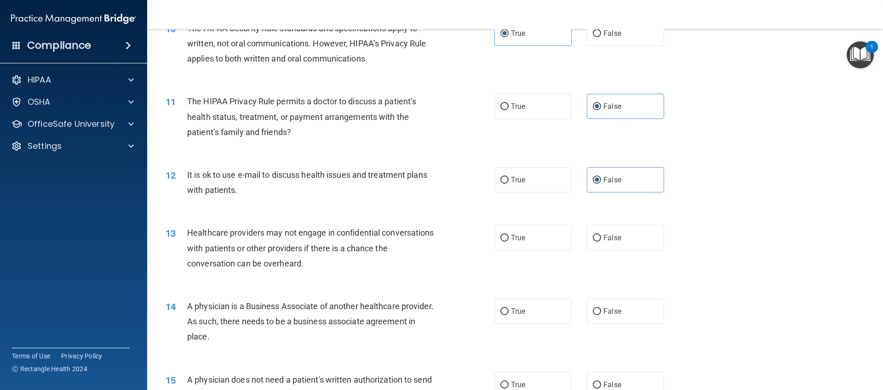
click at [280, 250] on span "Healthcare providers may not engage in confidential conversations with patients…" at bounding box center [310, 248] width 247 height 40
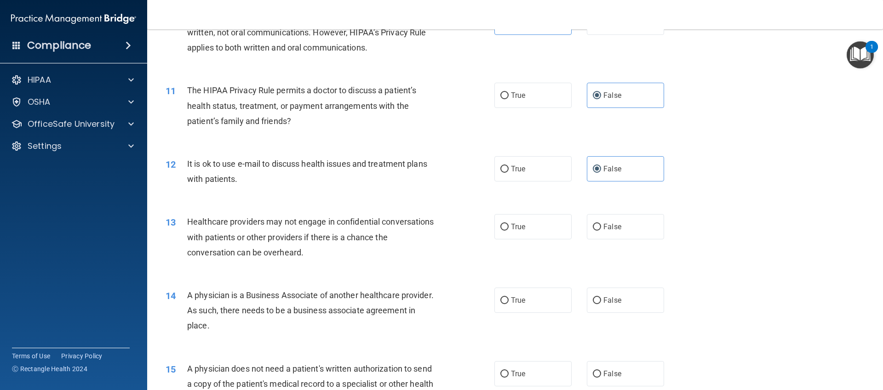
scroll to position [679, 0]
click at [255, 237] on span "Healthcare providers may not engage in confidential conversations with patients…" at bounding box center [310, 237] width 247 height 40
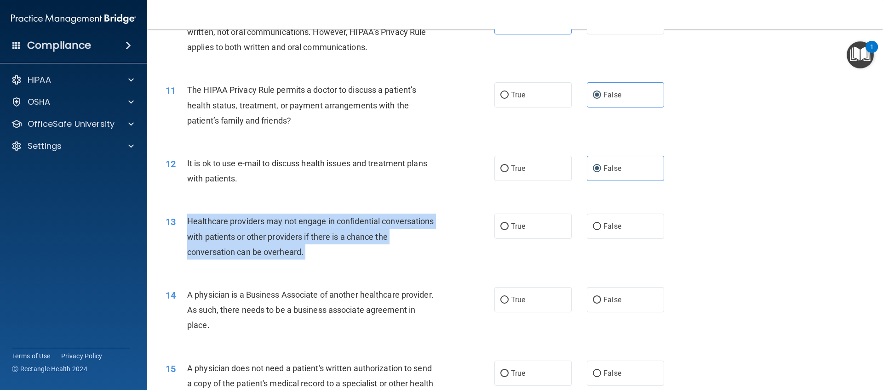
click at [255, 237] on span "Healthcare providers may not engage in confidential conversations with patients…" at bounding box center [310, 237] width 247 height 40
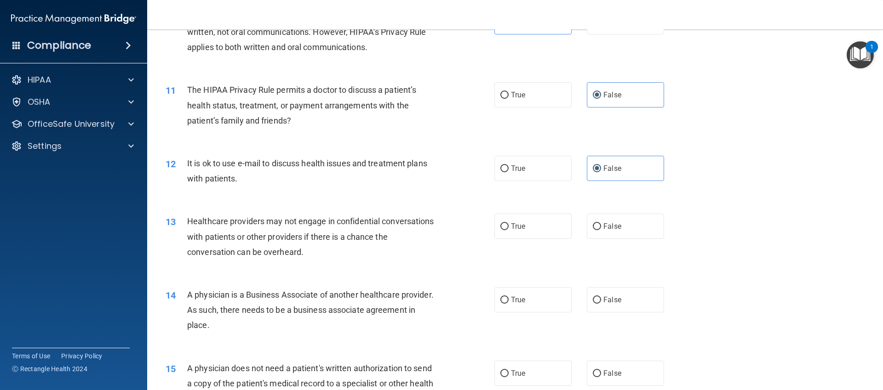
click at [329, 229] on div "Healthcare providers may not engage in confidential conversations with patients…" at bounding box center [315, 237] width 257 height 46
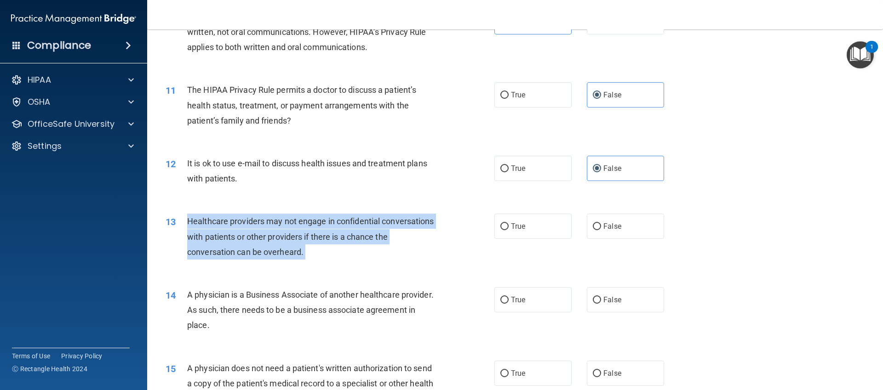
click at [329, 229] on div "Healthcare providers may not engage in confidential conversations with patients…" at bounding box center [315, 237] width 257 height 46
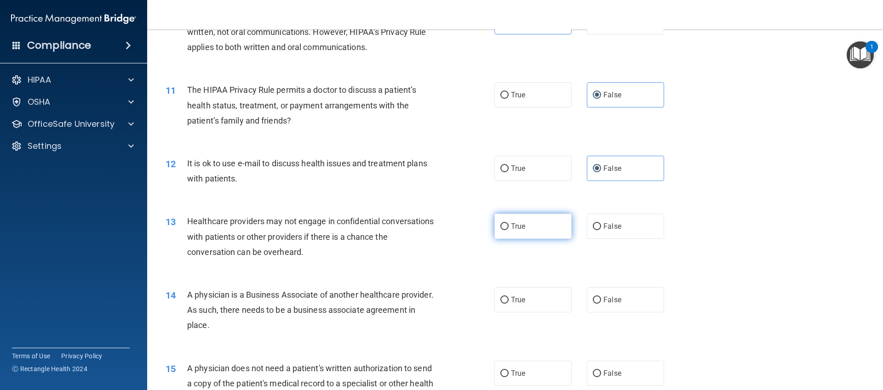
click at [494, 223] on label "True" at bounding box center [532, 226] width 77 height 25
click at [500, 223] on input "True" at bounding box center [504, 226] width 8 height 7
radio input "true"
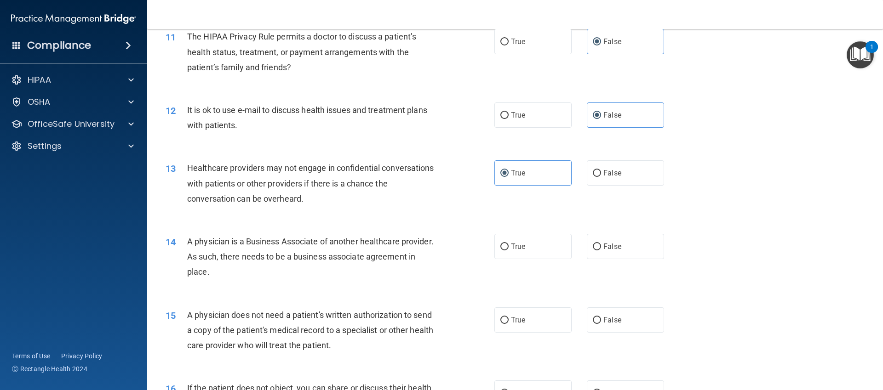
scroll to position [742, 0]
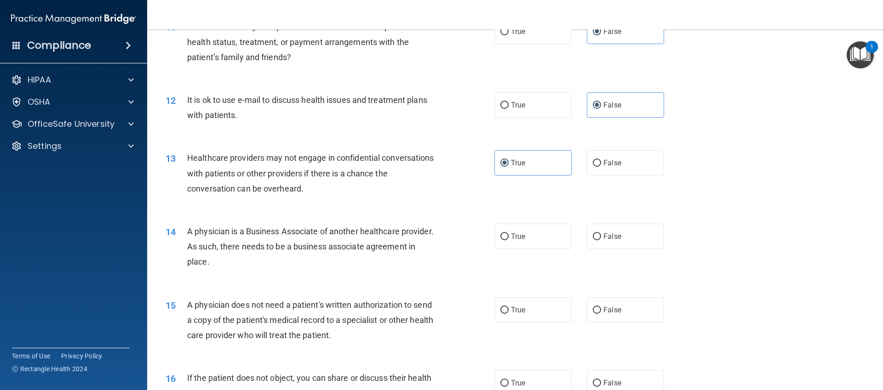
click at [275, 245] on span "A physician is a Business Associate of another healthcare provider. As such, th…" at bounding box center [310, 247] width 246 height 40
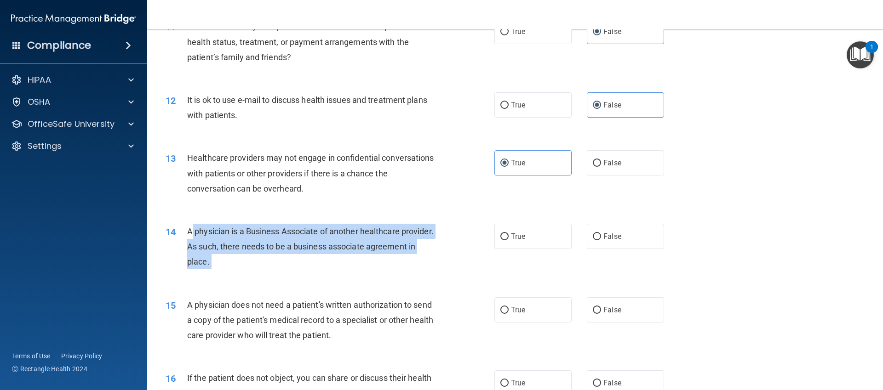
click at [275, 245] on span "A physician is a Business Associate of another healthcare provider. As such, th…" at bounding box center [310, 247] width 246 height 40
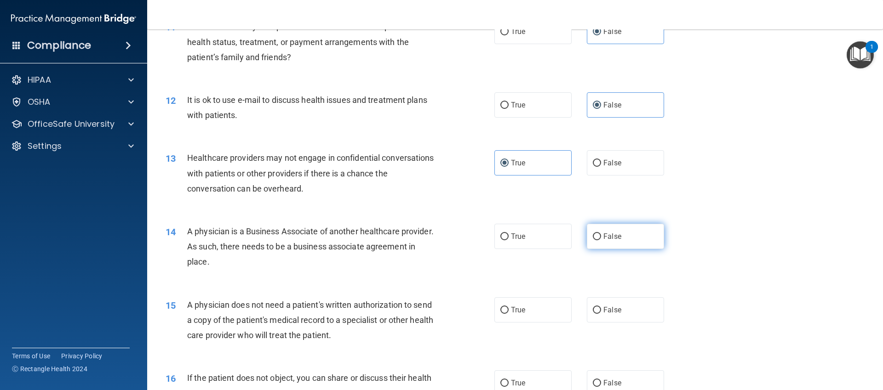
click at [642, 229] on label "False" at bounding box center [625, 236] width 77 height 25
click at [601, 234] on input "False" at bounding box center [597, 237] width 8 height 7
radio input "true"
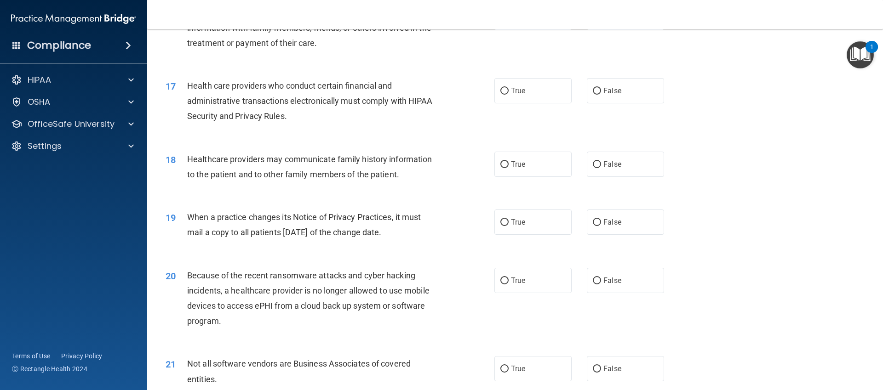
scroll to position [925, 0]
